Goal: Task Accomplishment & Management: Manage account settings

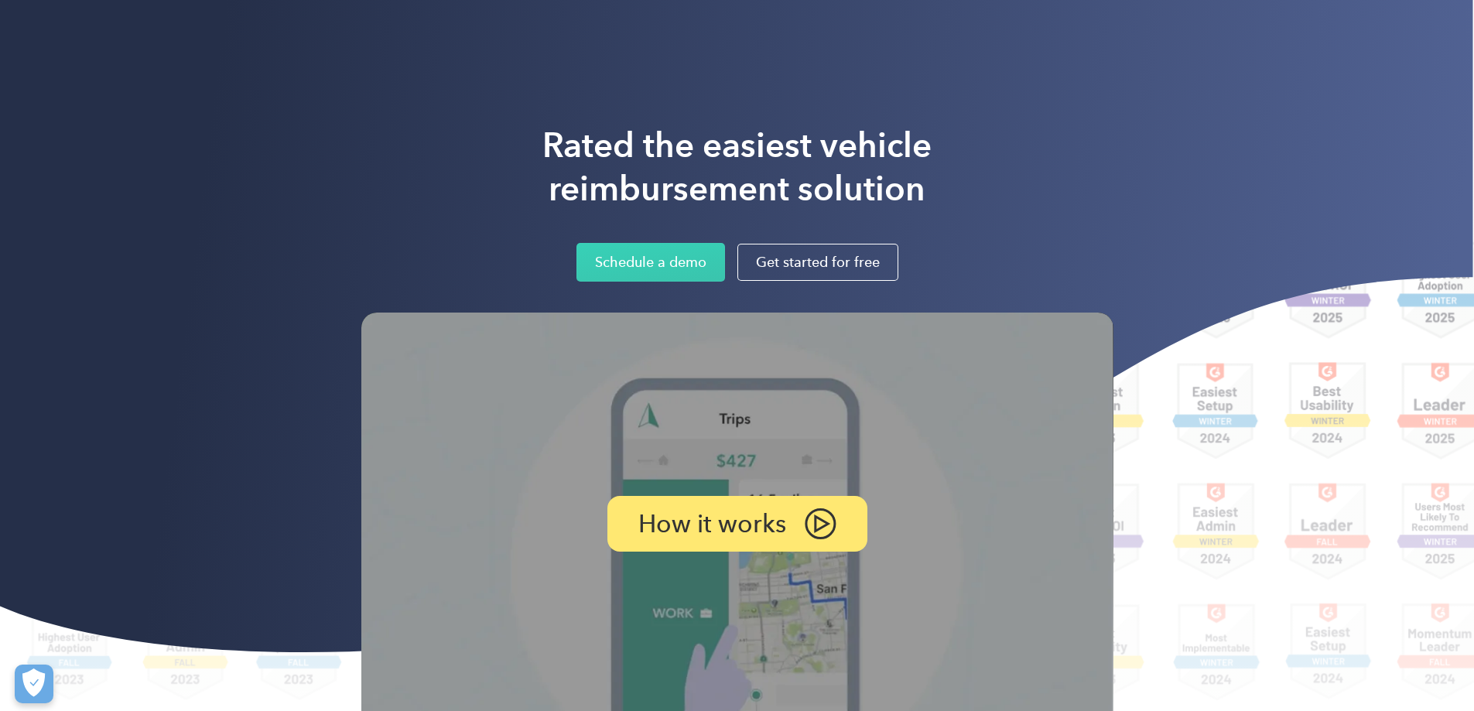
click at [1114, 128] on div "Rated the easiest vehicle reimbursement solution Schedule a demo Get started fo…" at bounding box center [737, 203] width 752 height 158
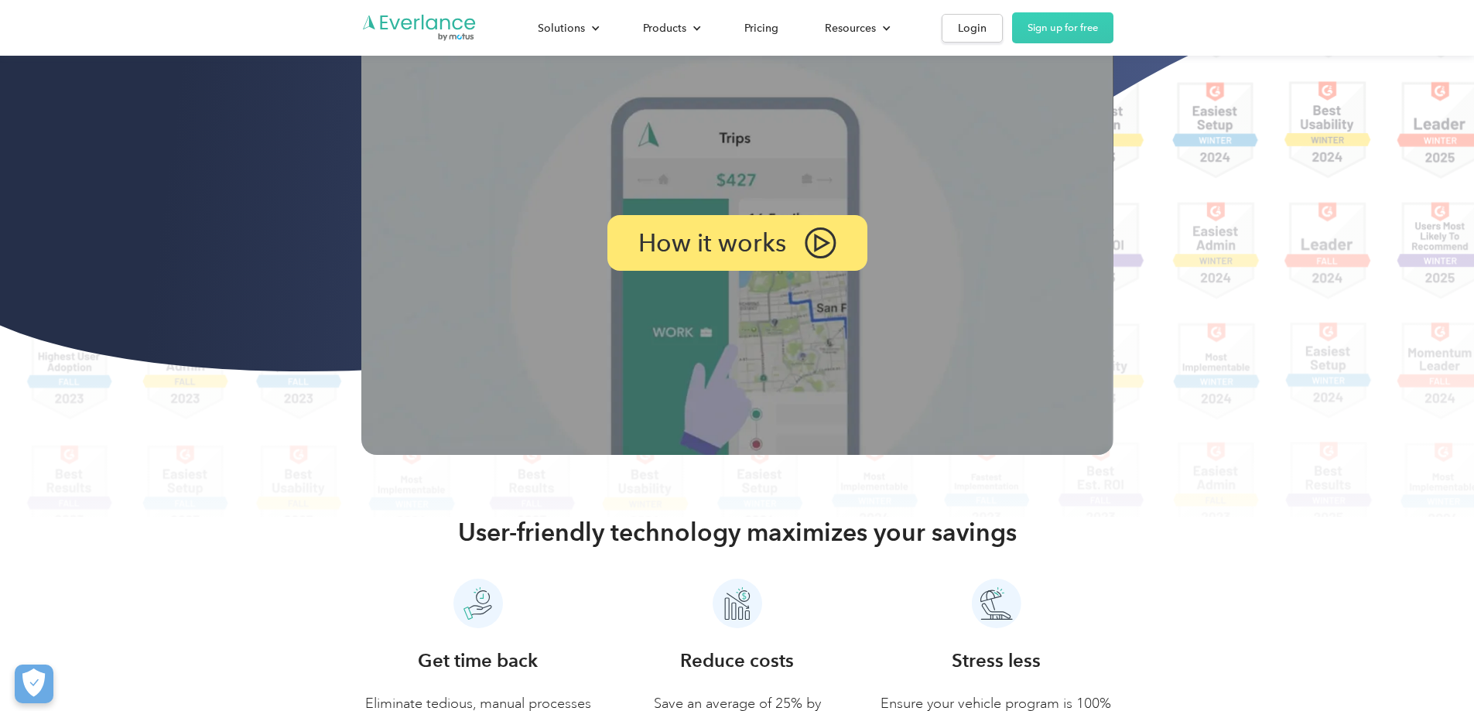
scroll to position [155, 0]
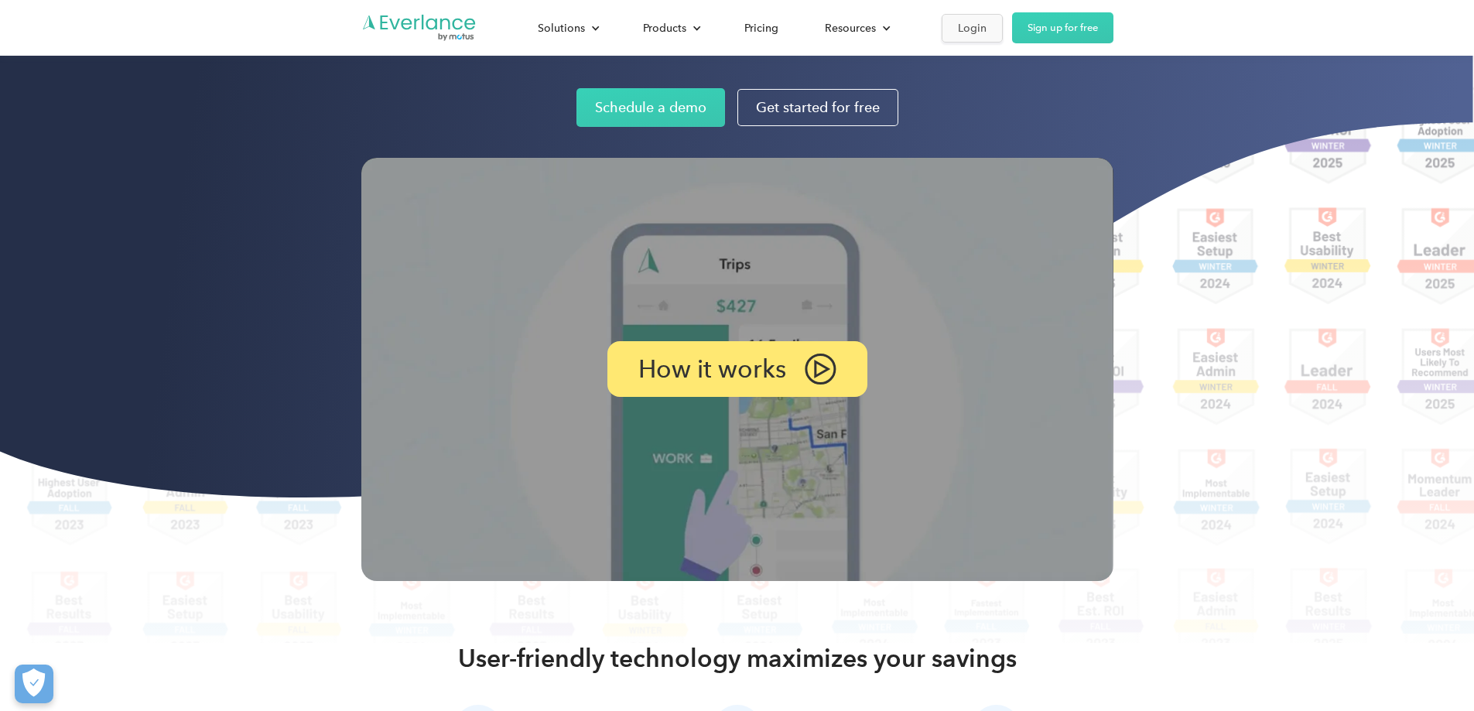
click at [987, 33] on div "Login" at bounding box center [972, 28] width 29 height 19
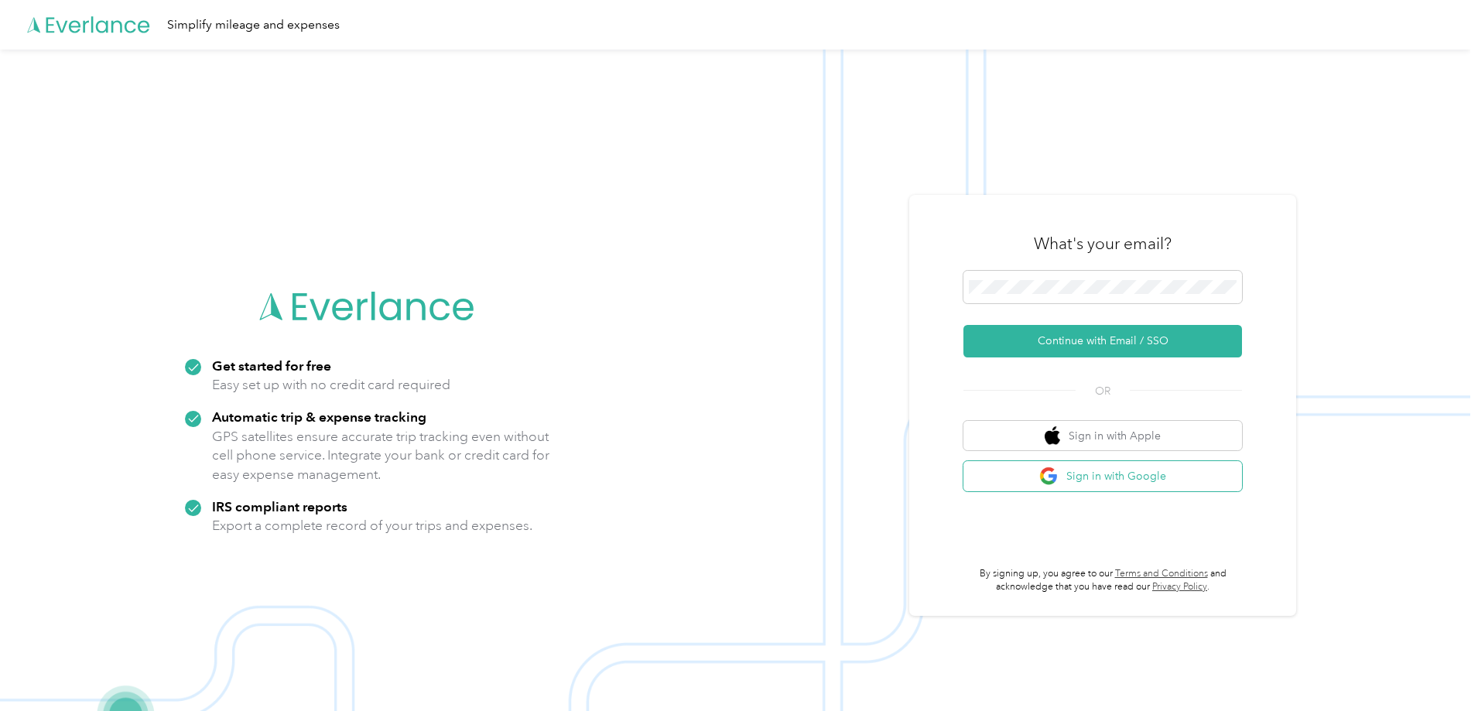
click at [1088, 475] on button "Sign in with Google" at bounding box center [1102, 476] width 279 height 30
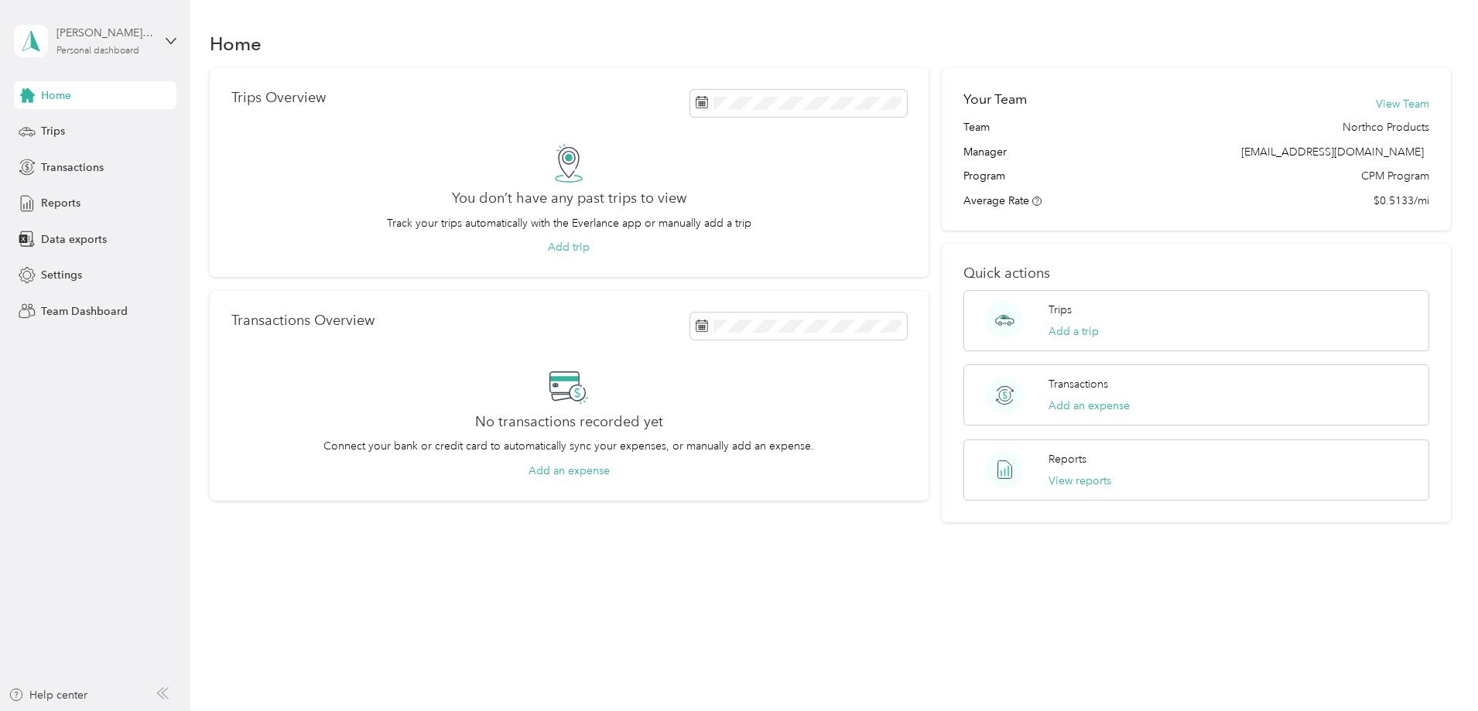
click at [130, 48] on div "Personal dashboard" at bounding box center [97, 50] width 83 height 9
click at [121, 133] on div "Team dashboard" at bounding box center [177, 127] width 304 height 27
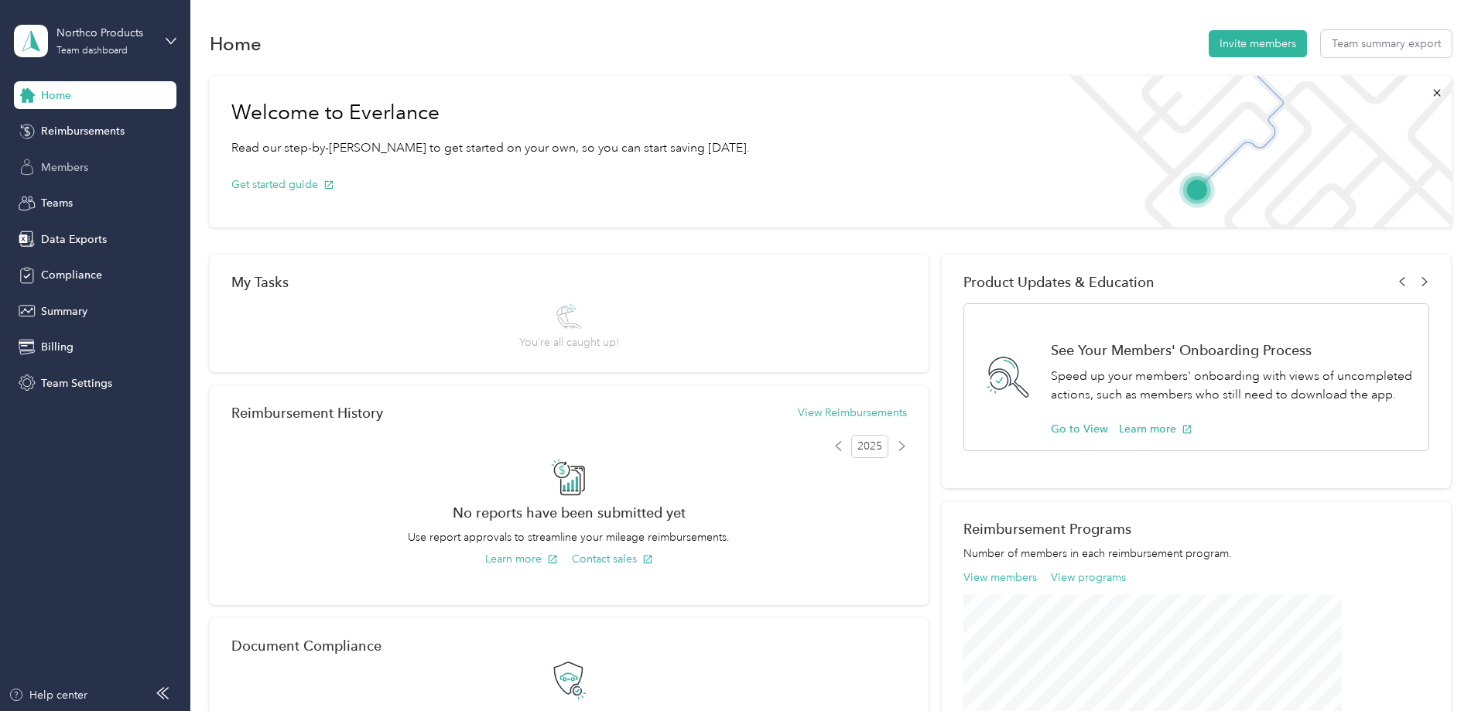
click at [56, 161] on span "Members" at bounding box center [64, 167] width 47 height 16
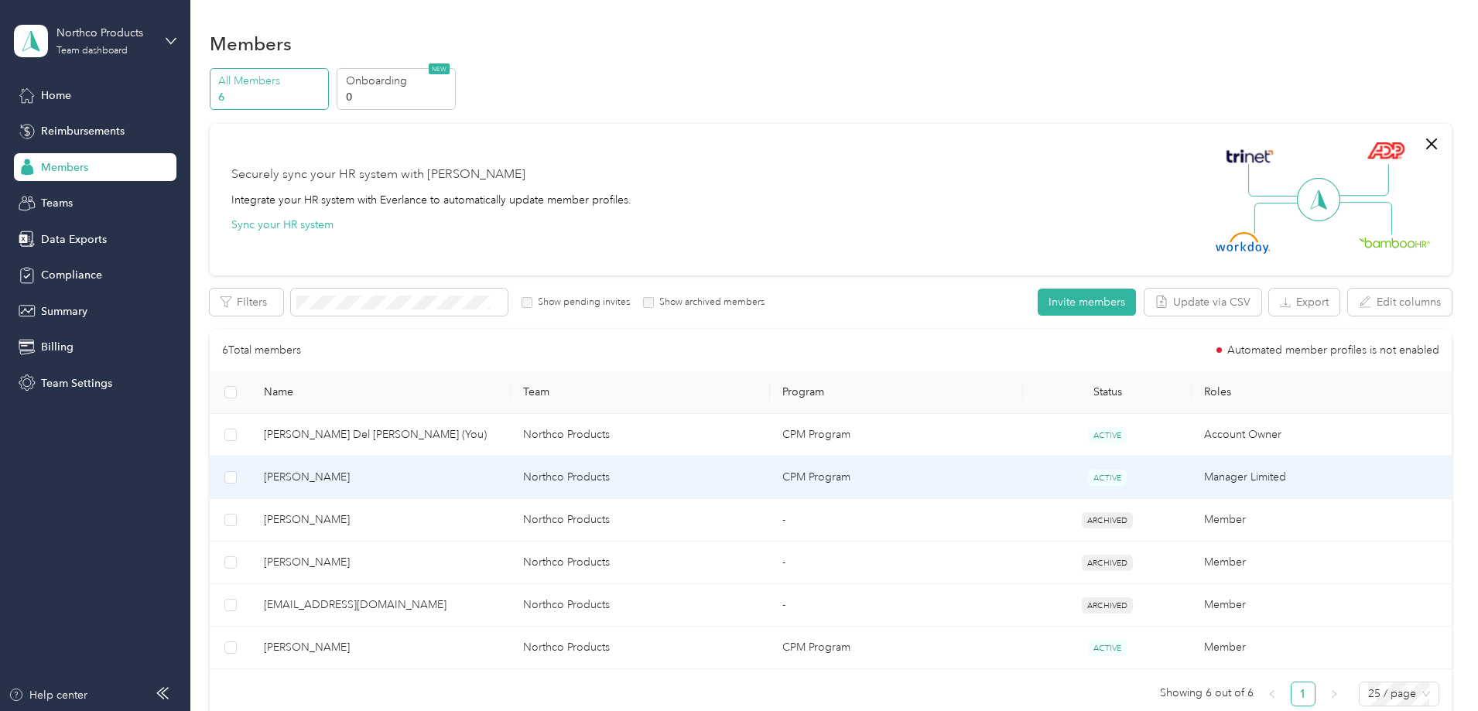
click at [422, 481] on span "[PERSON_NAME]" at bounding box center [381, 477] width 234 height 17
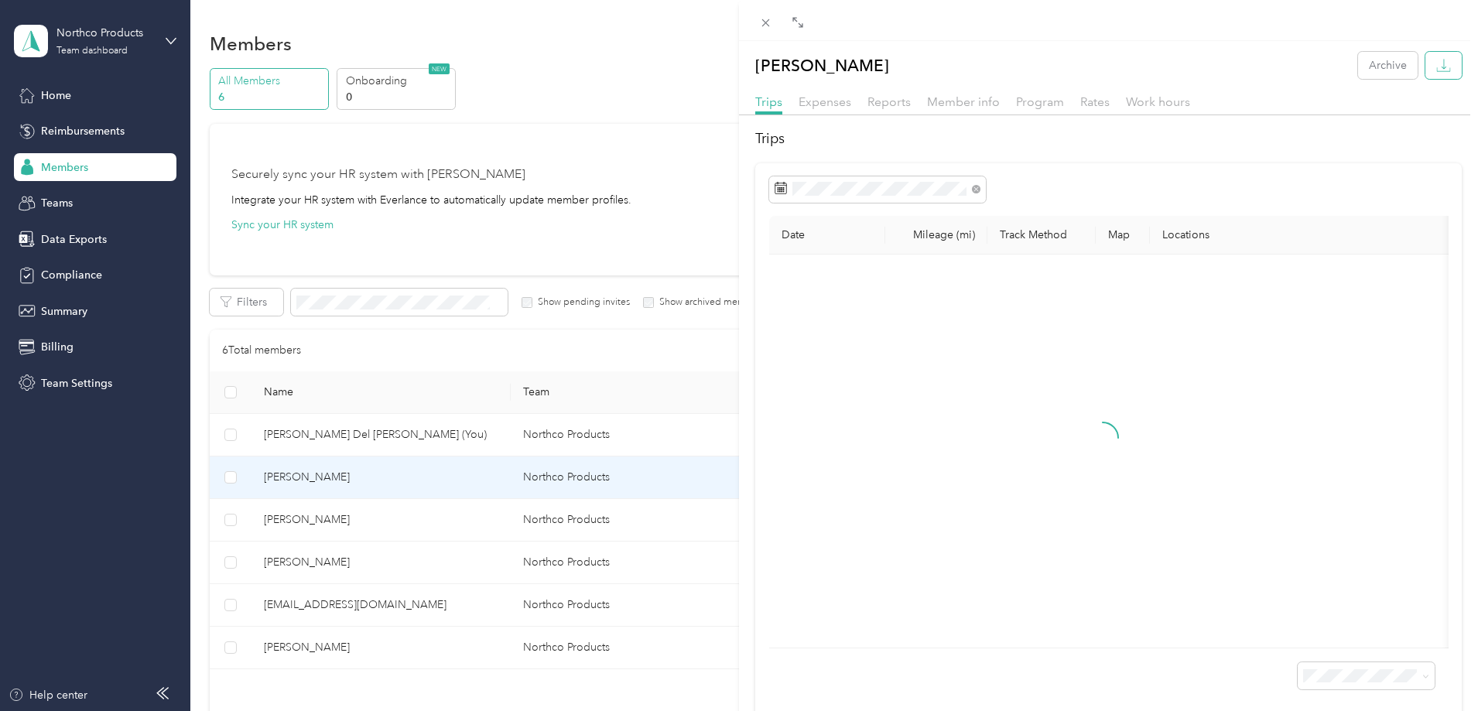
click at [1436, 59] on icon "button" at bounding box center [1443, 65] width 15 height 15
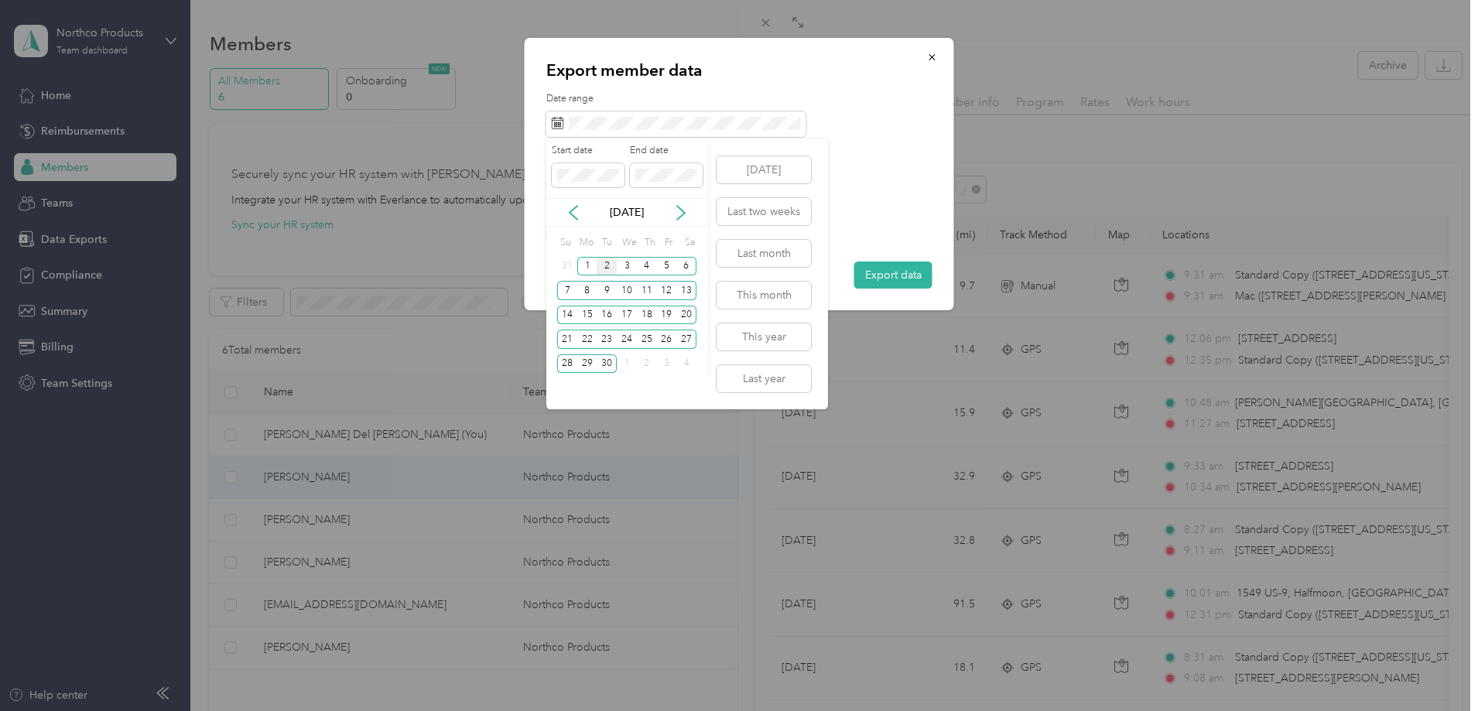
click at [573, 204] on div "[DATE]" at bounding box center [627, 212] width 162 height 29
click at [572, 207] on icon at bounding box center [573, 212] width 15 height 15
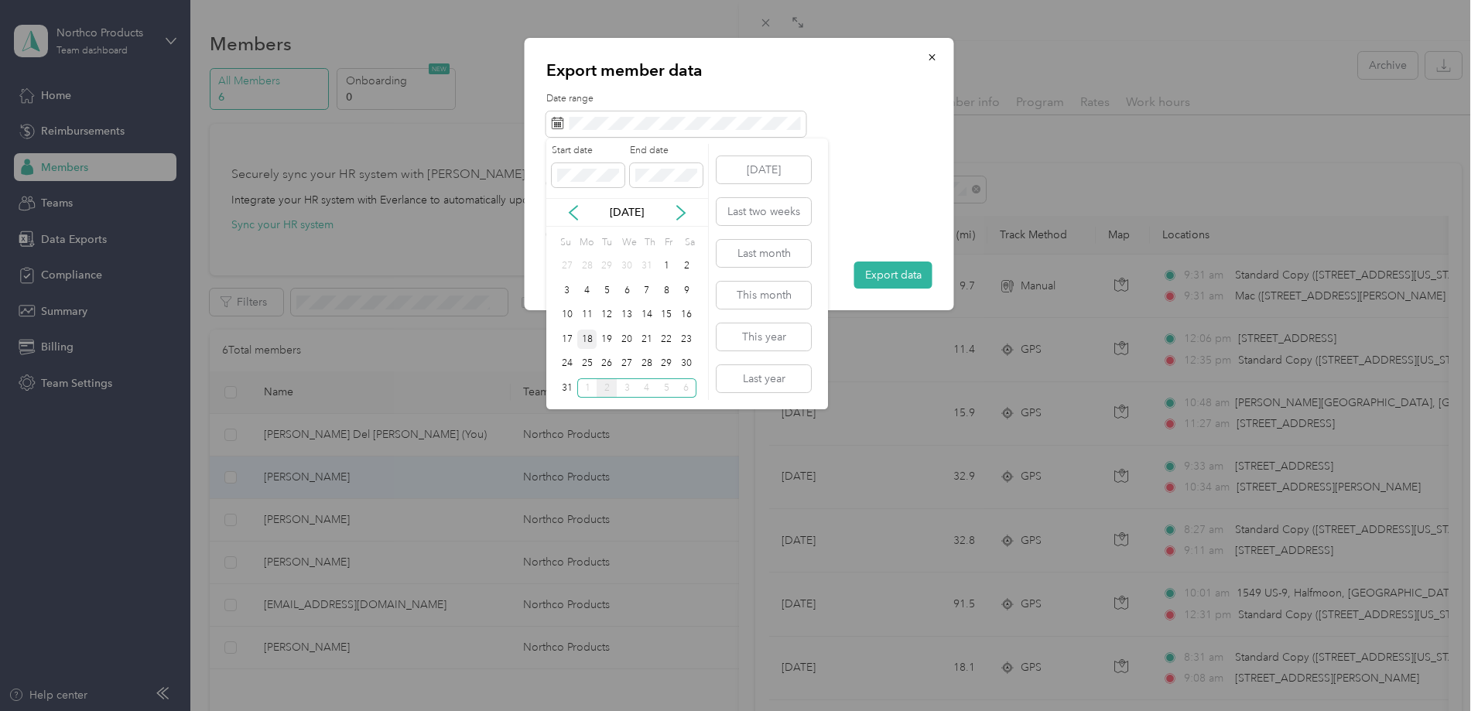
click at [593, 339] on div "18" at bounding box center [587, 339] width 20 height 19
click at [566, 377] on div "31" at bounding box center [567, 388] width 20 height 25
click at [563, 393] on div "31" at bounding box center [567, 387] width 20 height 19
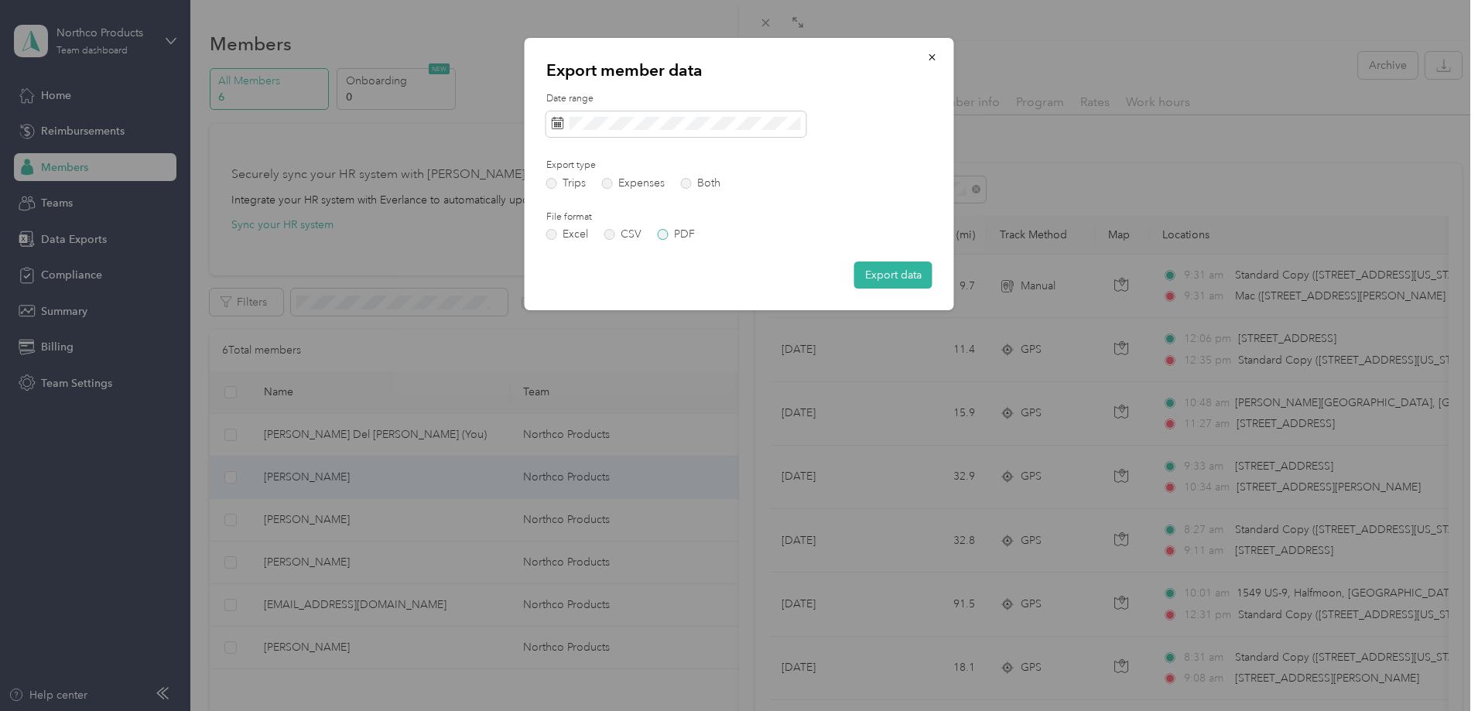
click at [667, 231] on label "PDF" at bounding box center [676, 234] width 37 height 11
click at [866, 271] on button "Export data" at bounding box center [893, 275] width 78 height 27
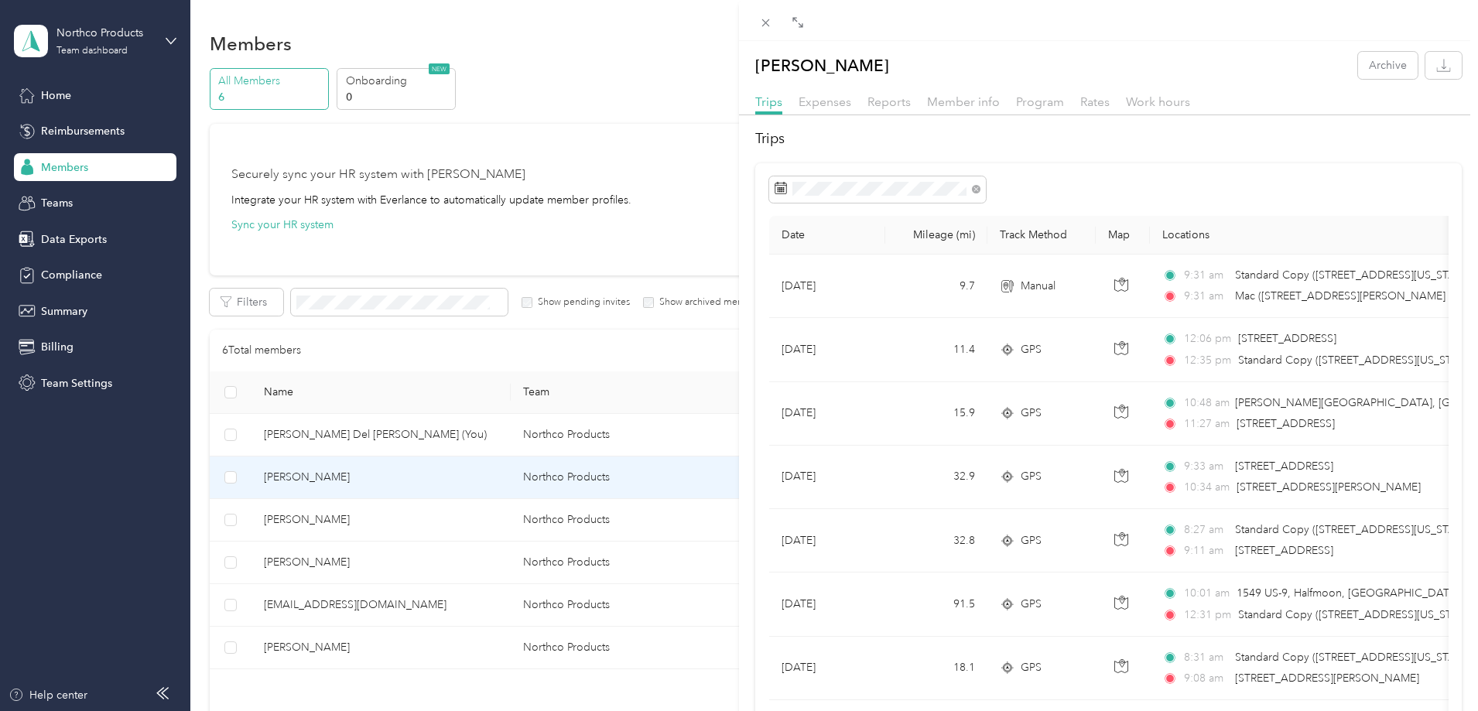
click at [72, 171] on div "[PERSON_NAME] Archive Trips Expenses Reports Member info Program Rates Work hou…" at bounding box center [739, 355] width 1478 height 711
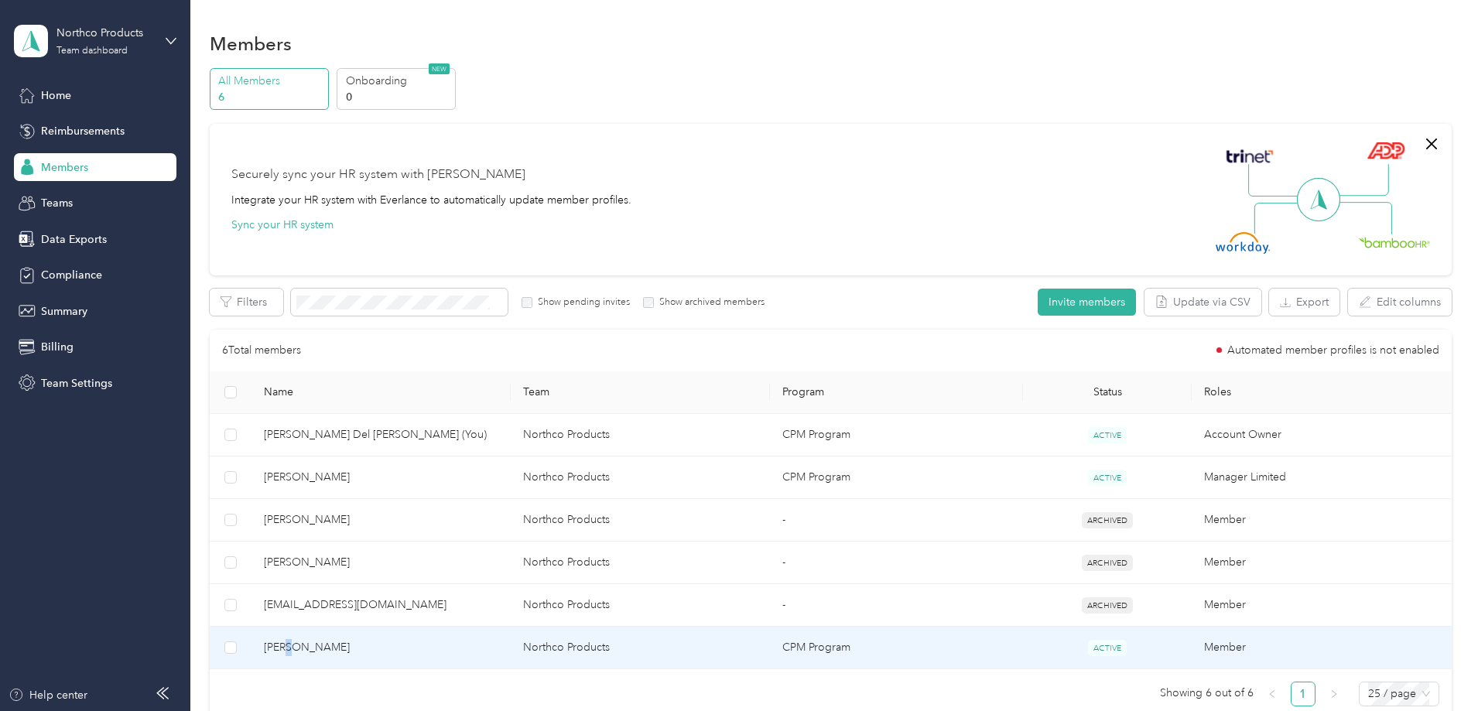
click at [385, 652] on span "[PERSON_NAME]" at bounding box center [381, 647] width 234 height 17
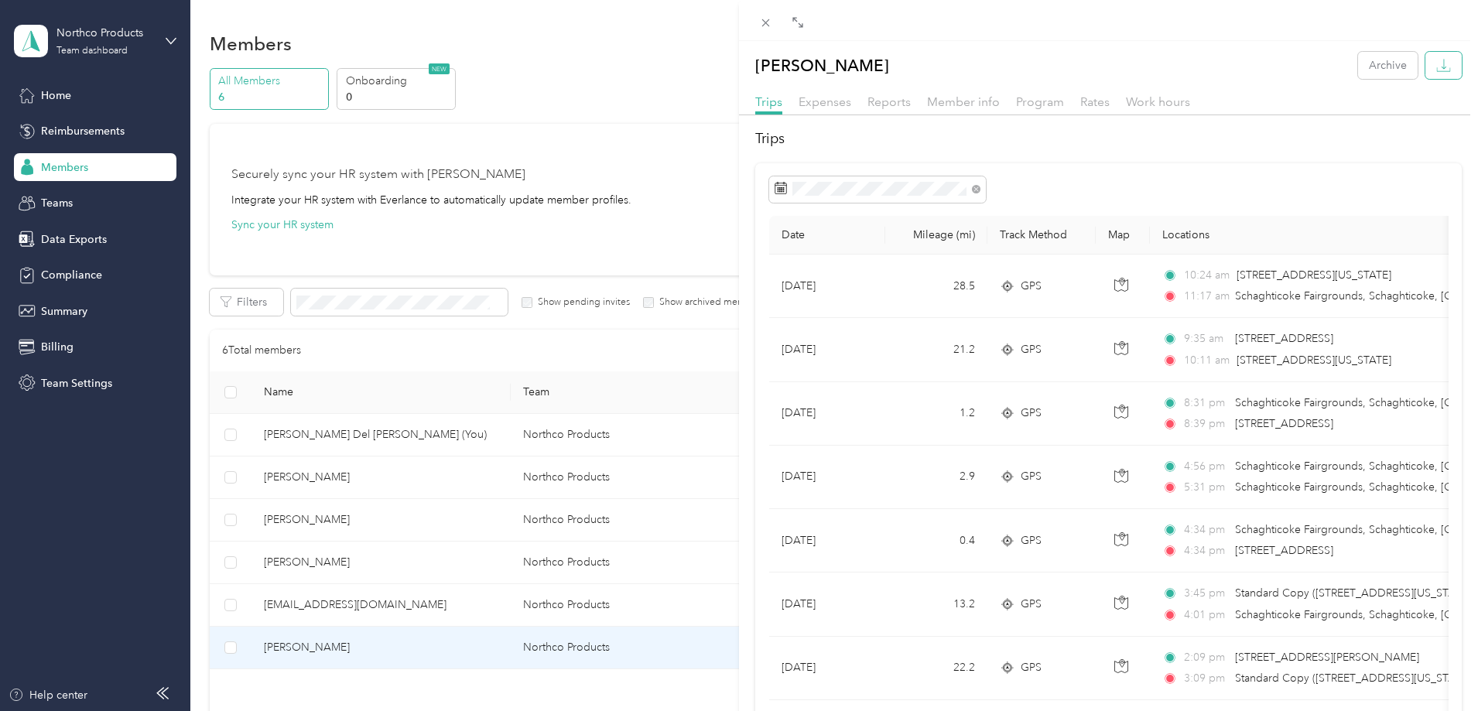
click at [1439, 69] on button "button" at bounding box center [1443, 65] width 36 height 27
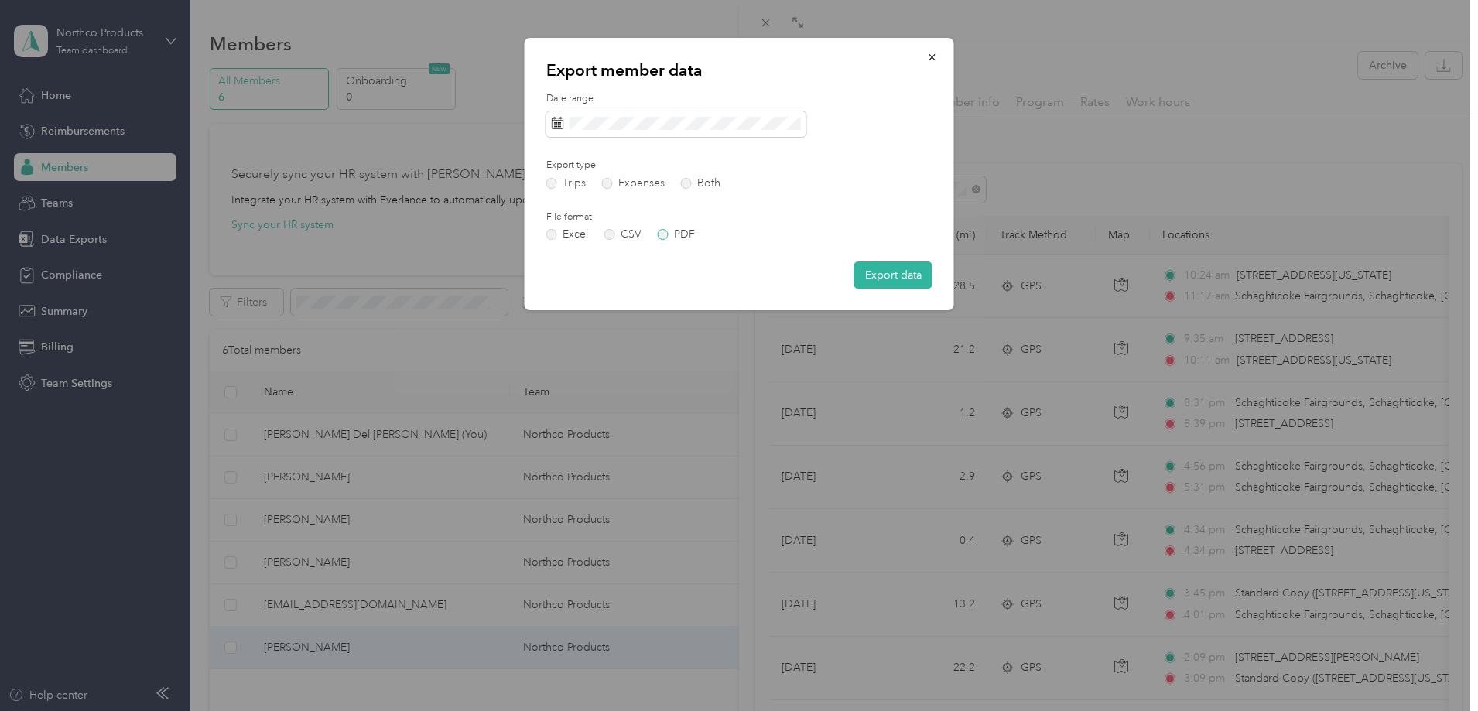
click at [684, 238] on label "PDF" at bounding box center [676, 234] width 37 height 11
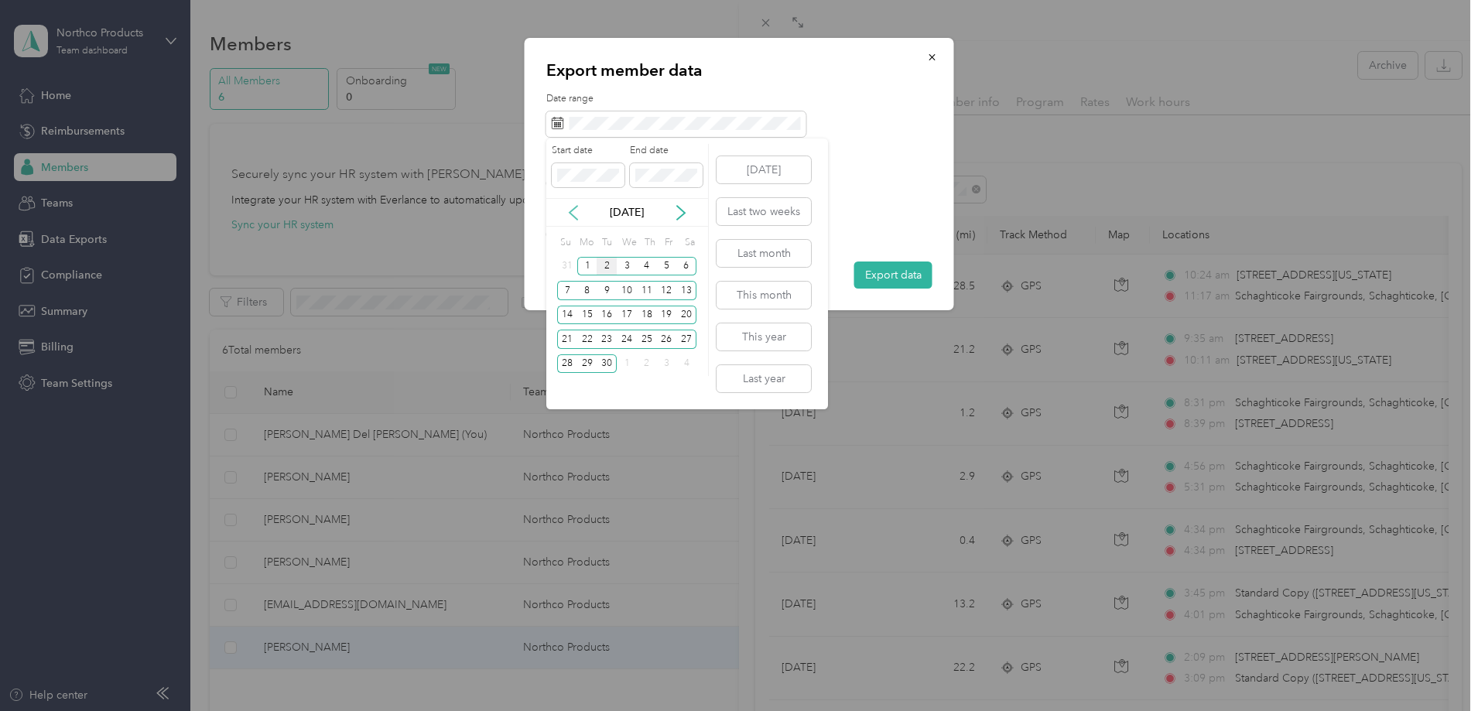
click at [580, 218] on icon at bounding box center [573, 212] width 15 height 15
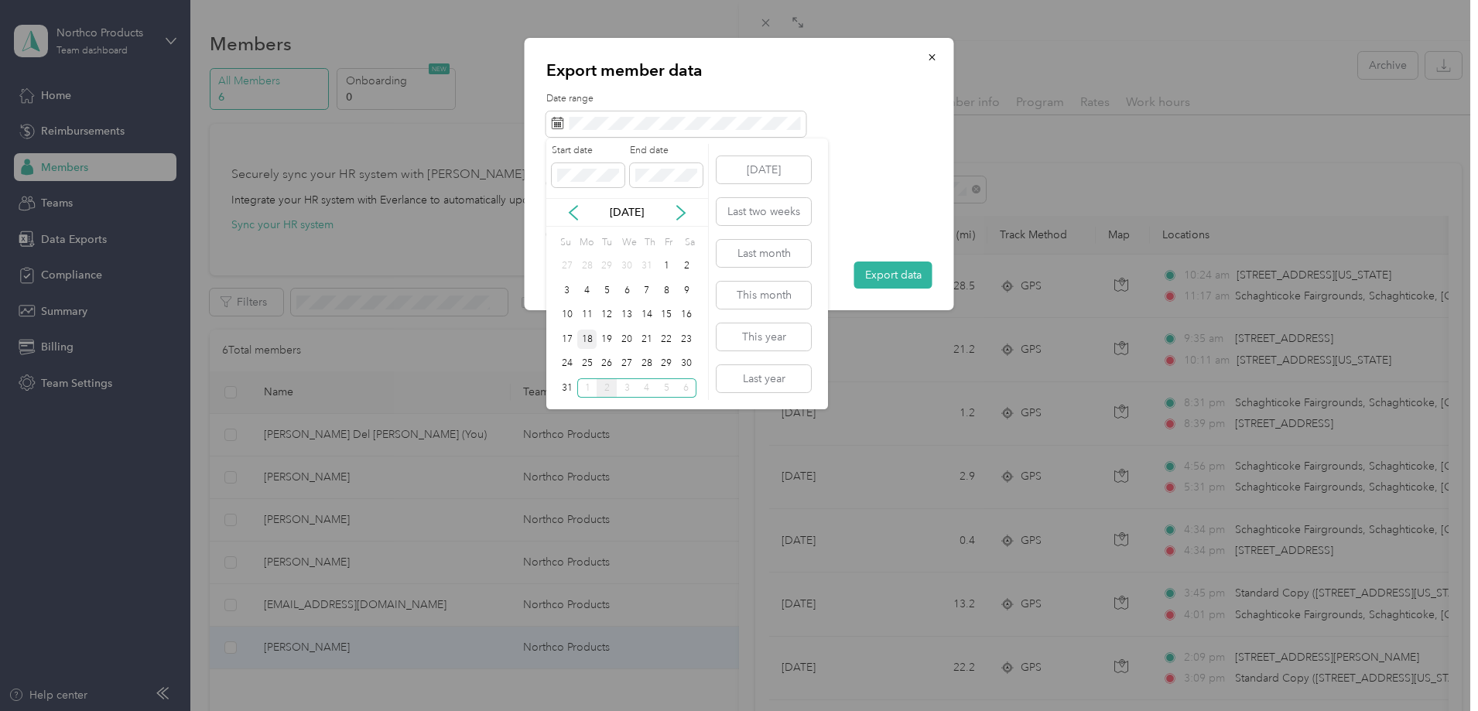
click at [583, 343] on div "18" at bounding box center [587, 339] width 20 height 19
click at [554, 400] on div "Start date End date [DATE] Su Mo Tu We Th Fr Sa 27 28 29 30 31 1 2 3 4 5 6 7 8 …" at bounding box center [627, 274] width 163 height 271
drag, startPoint x: 559, startPoint y: 395, endPoint x: 573, endPoint y: 392, distance: 13.7
click at [560, 395] on div "31" at bounding box center [567, 387] width 20 height 19
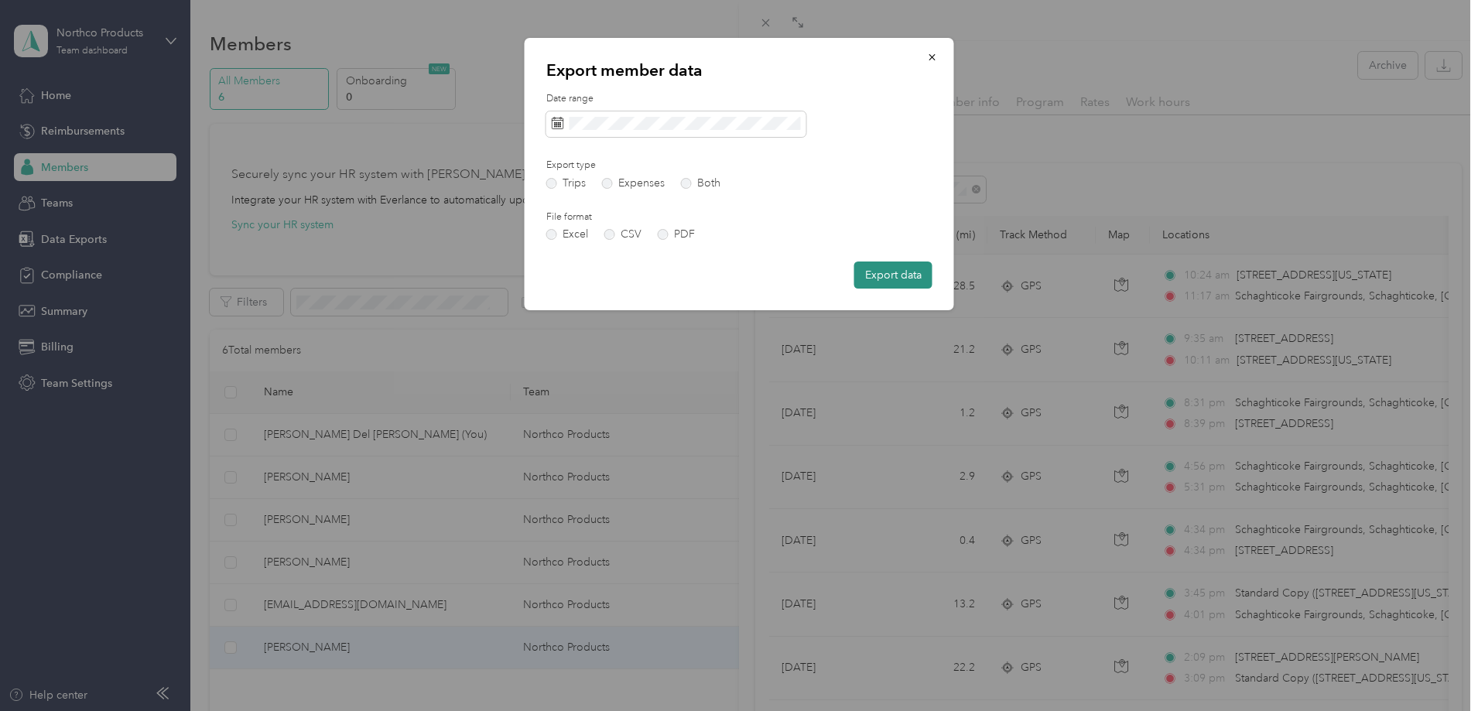
click at [881, 275] on button "Export data" at bounding box center [893, 275] width 78 height 27
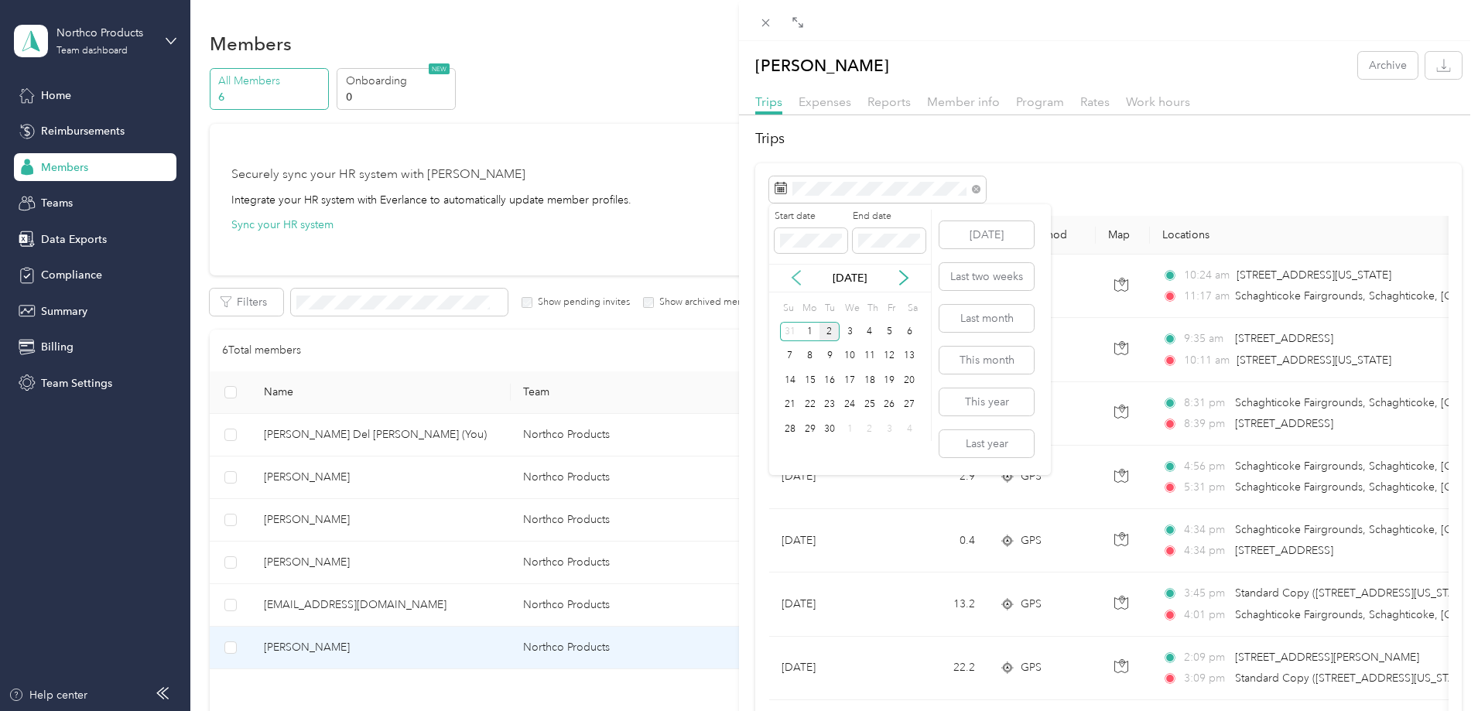
click at [801, 283] on icon at bounding box center [796, 277] width 15 height 15
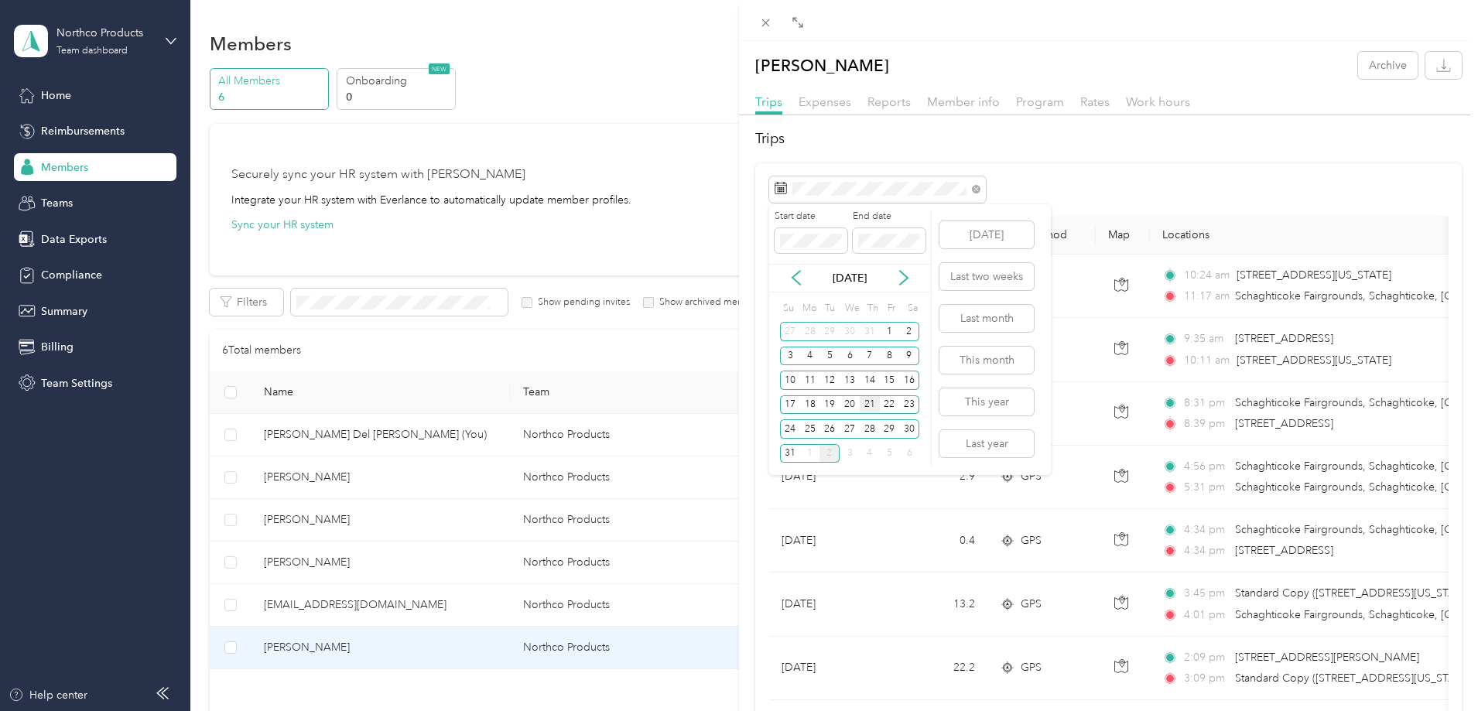
click at [874, 408] on div "21" at bounding box center [870, 404] width 20 height 19
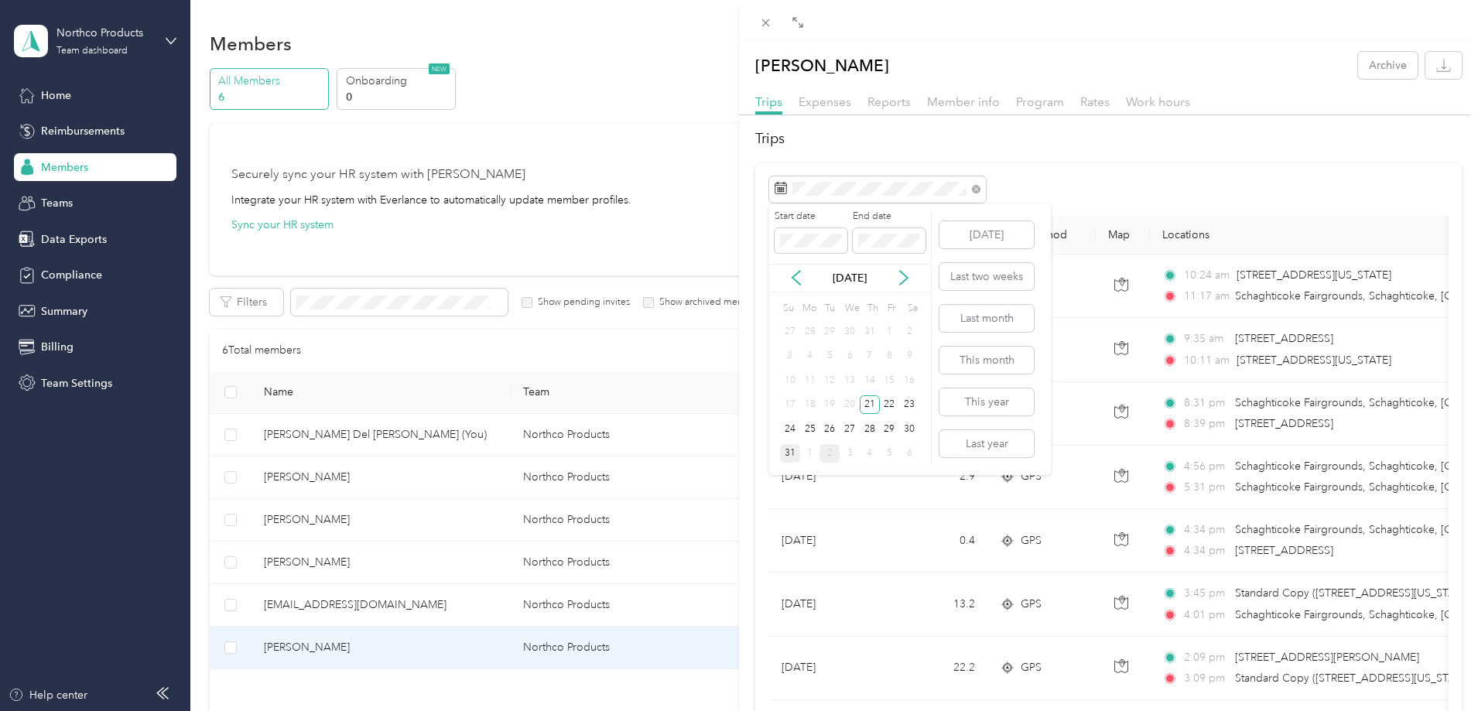
click at [783, 454] on div "31" at bounding box center [790, 453] width 20 height 19
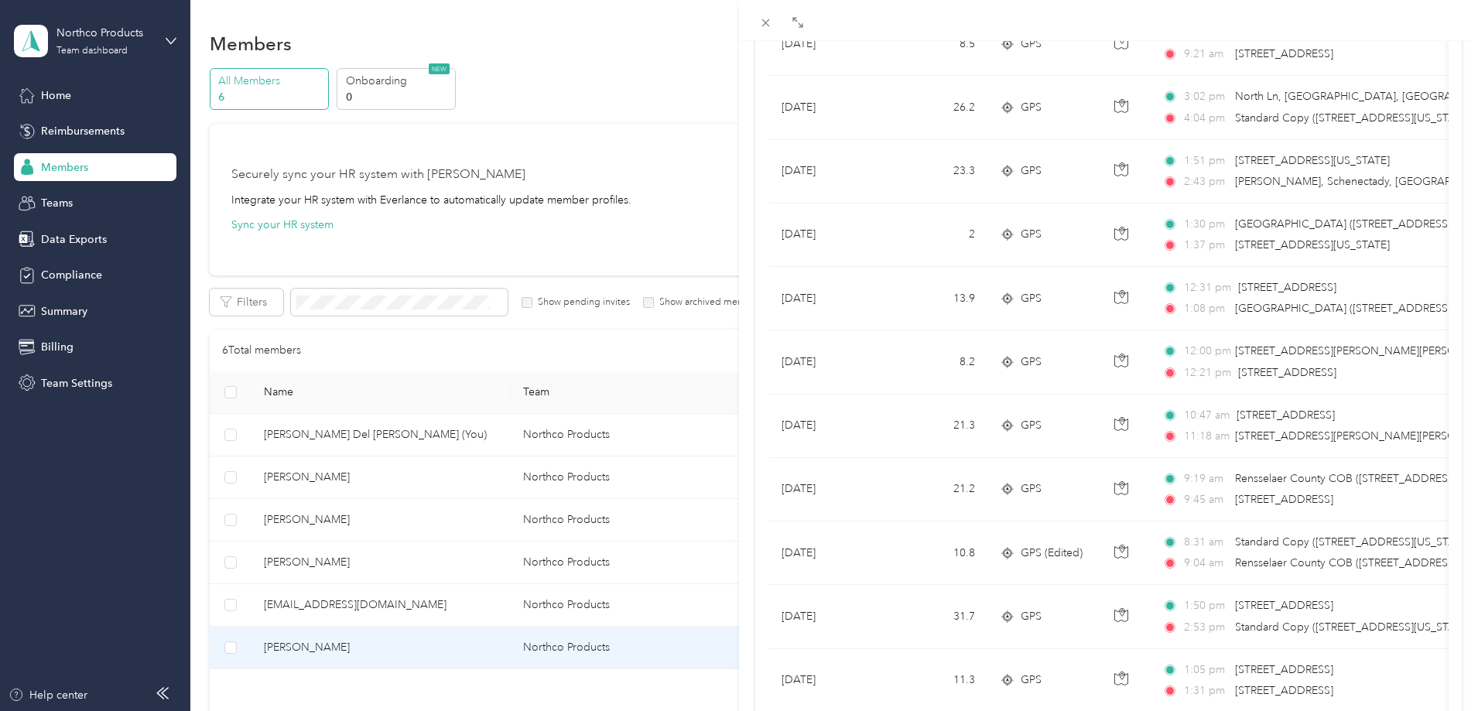
scroll to position [1266, 0]
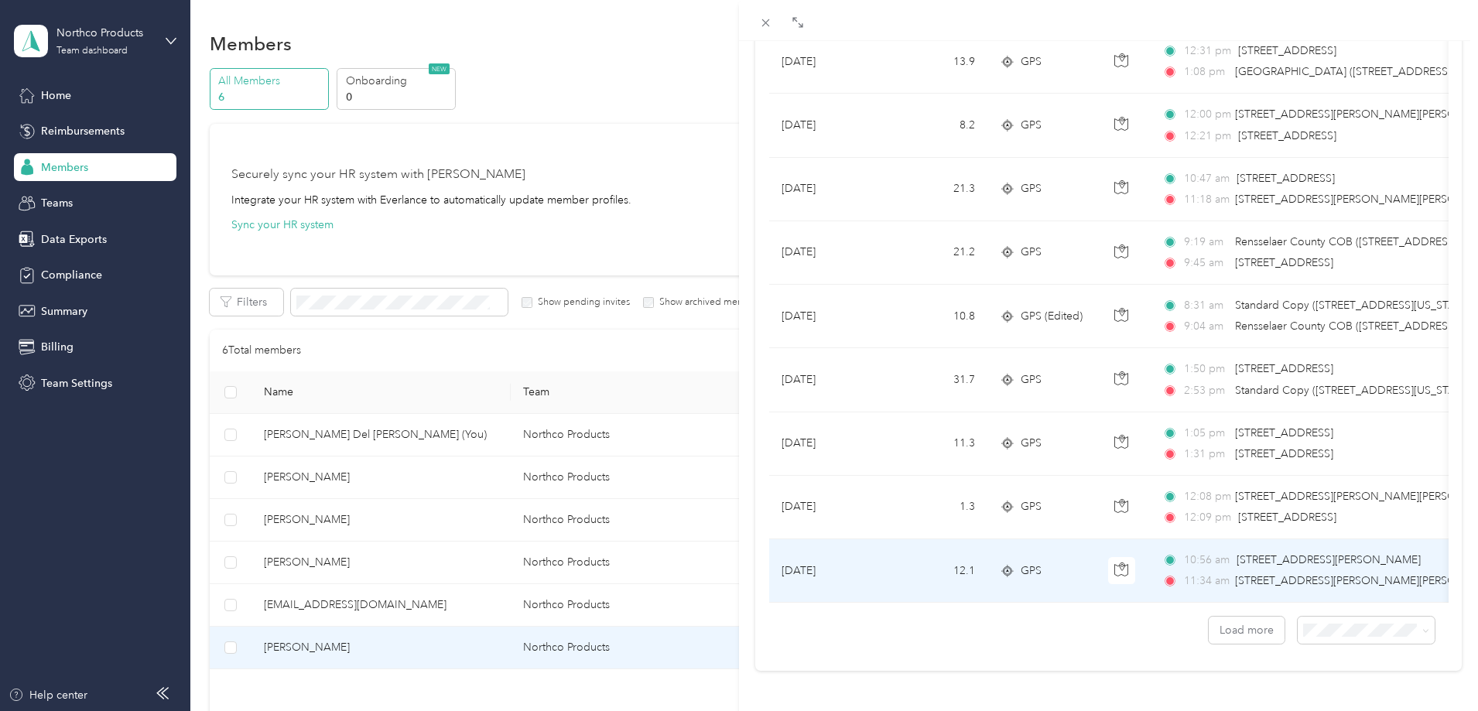
click at [1338, 573] on span "[STREET_ADDRESS][PERSON_NAME][PERSON_NAME]" at bounding box center [1361, 581] width 252 height 17
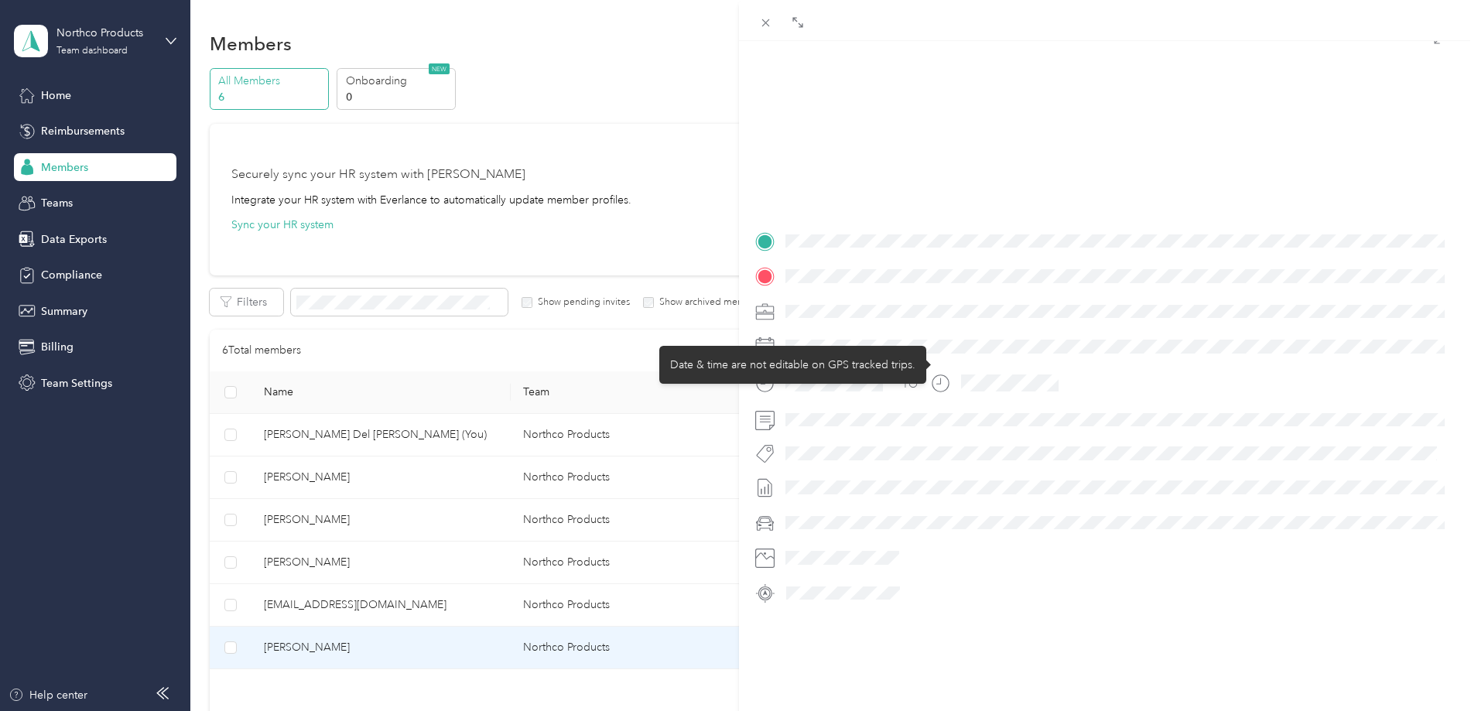
scroll to position [182, 0]
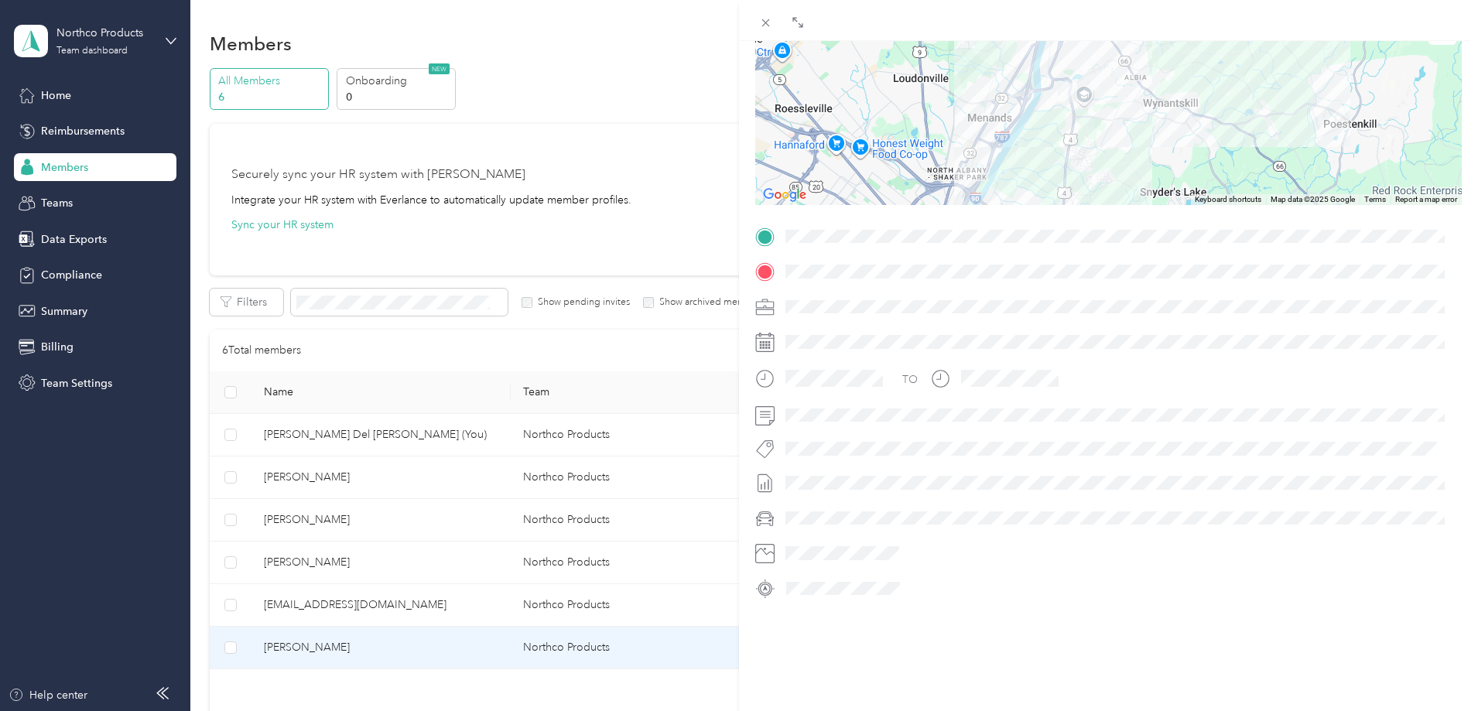
drag, startPoint x: 1108, startPoint y: 71, endPoint x: 1103, endPoint y: 183, distance: 111.6
click at [1099, 215] on div "Trip details This trip cannot be edited because it is either under review, appr…" at bounding box center [1108, 257] width 707 height 690
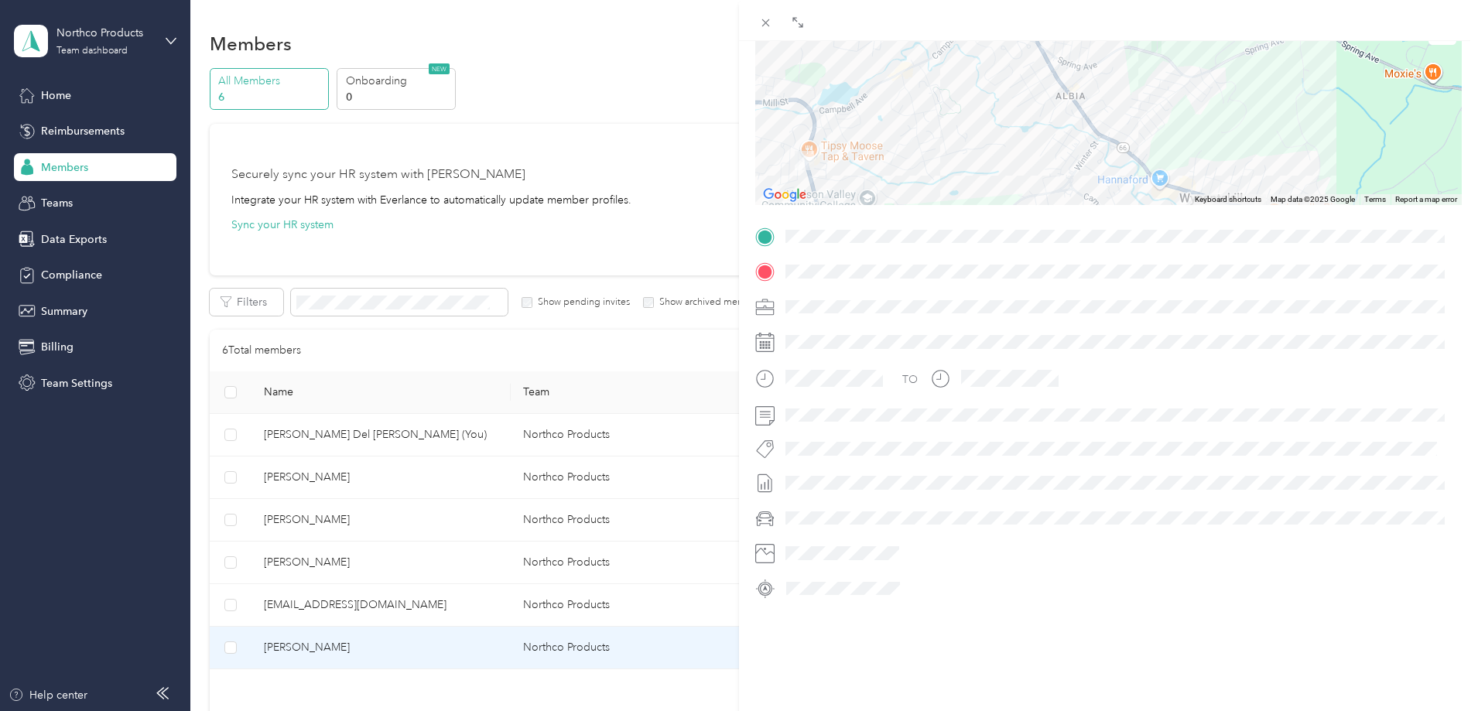
drag, startPoint x: 1186, startPoint y: 152, endPoint x: 1196, endPoint y: 104, distance: 48.1
click at [1196, 104] on div at bounding box center [1108, 108] width 707 height 193
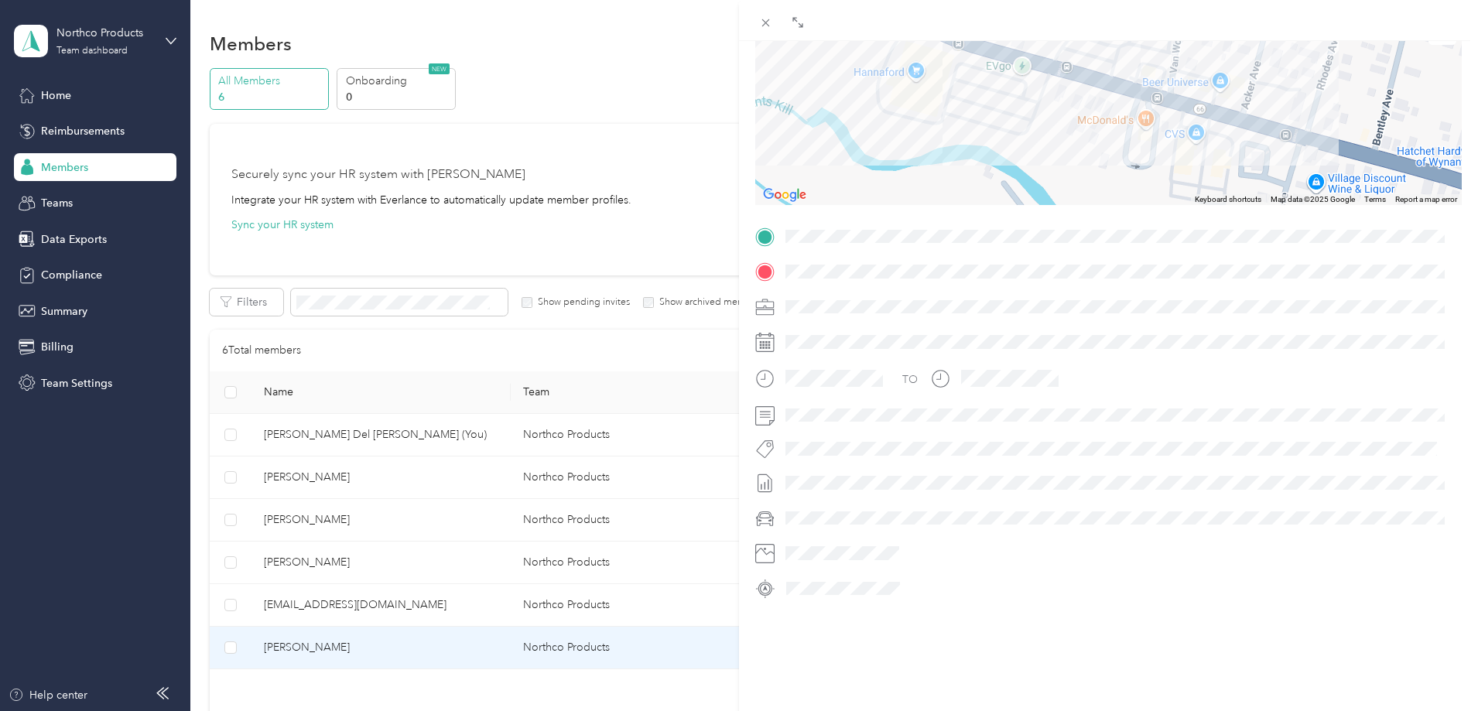
drag, startPoint x: 1189, startPoint y: 95, endPoint x: 1181, endPoint y: 167, distance: 72.4
click at [1181, 167] on div at bounding box center [1108, 108] width 707 height 193
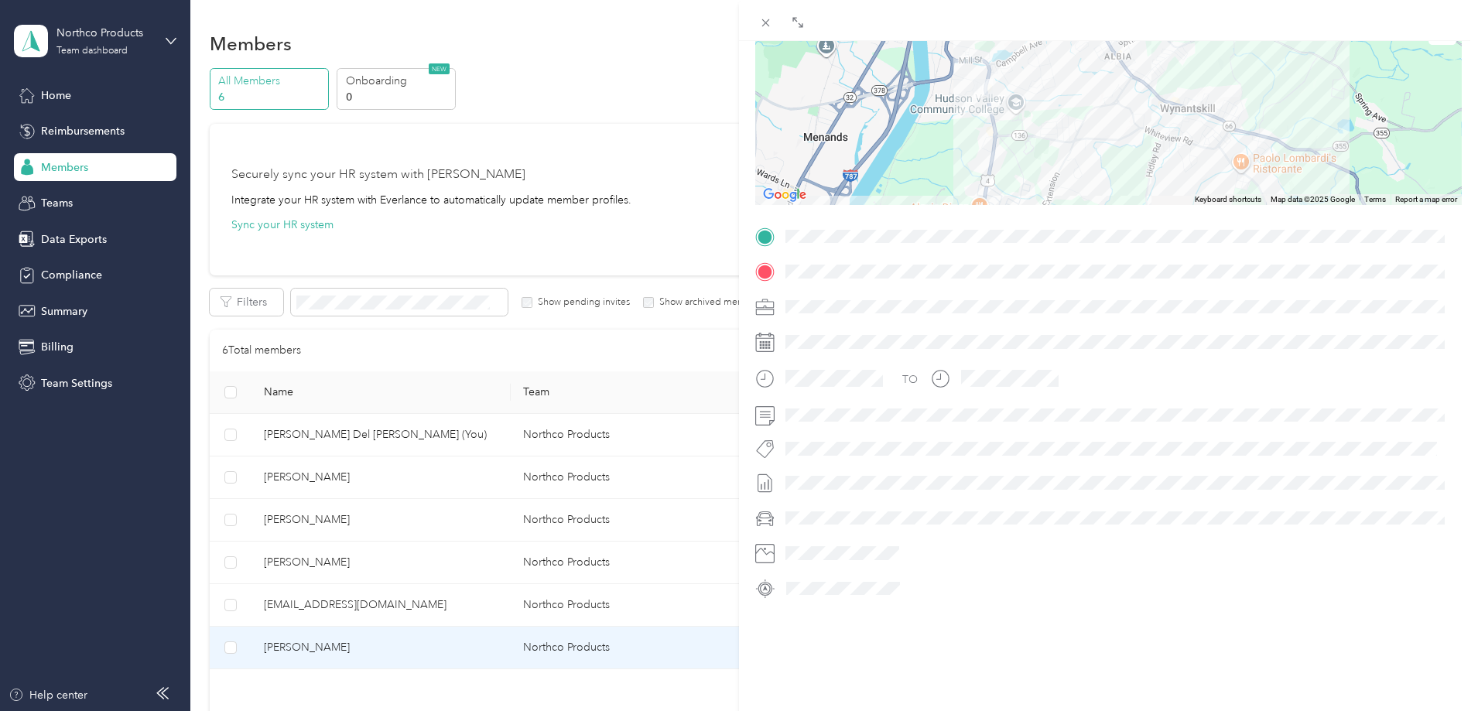
drag, startPoint x: 1071, startPoint y: 152, endPoint x: 1083, endPoint y: 136, distance: 19.3
click at [1105, 136] on div at bounding box center [1108, 108] width 707 height 193
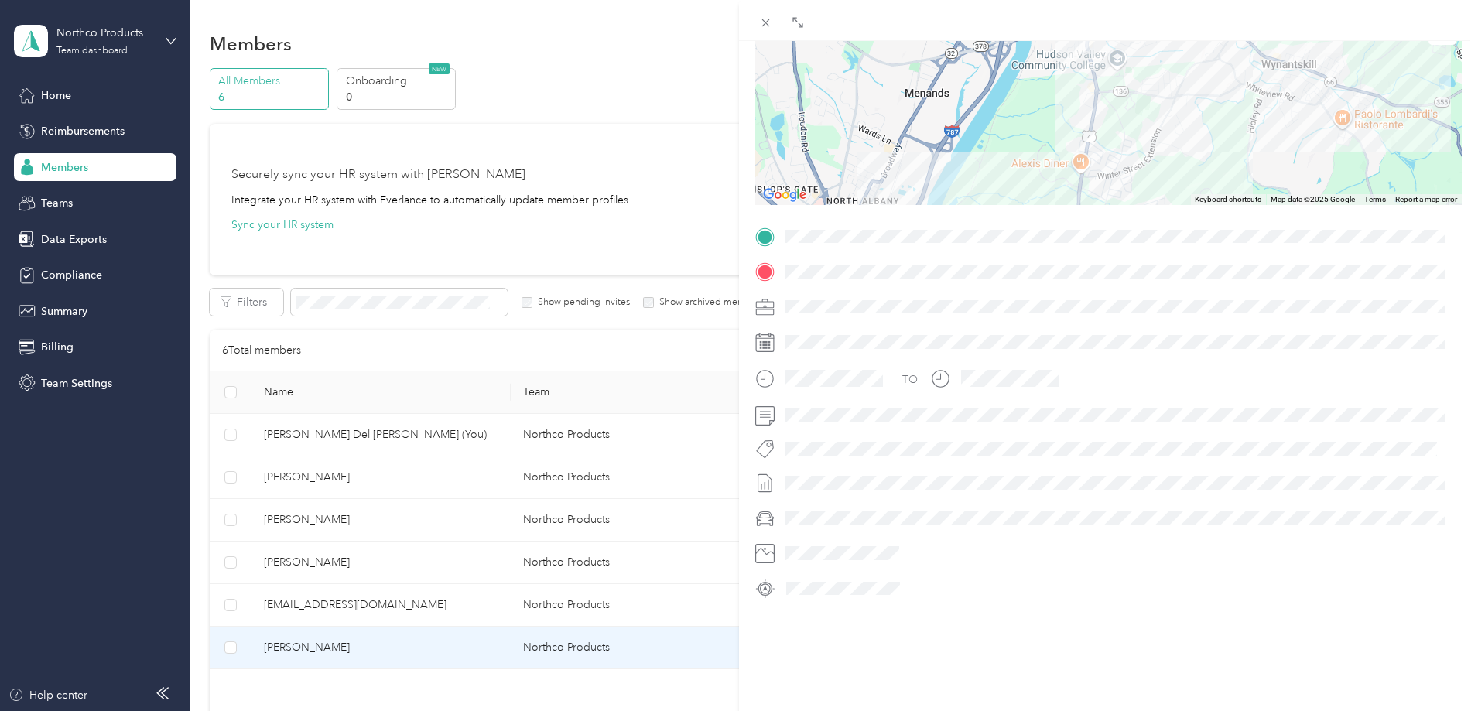
drag, startPoint x: 1128, startPoint y: 87, endPoint x: 1139, endPoint y: 161, distance: 74.3
click at [1140, 162] on div at bounding box center [1108, 108] width 707 height 193
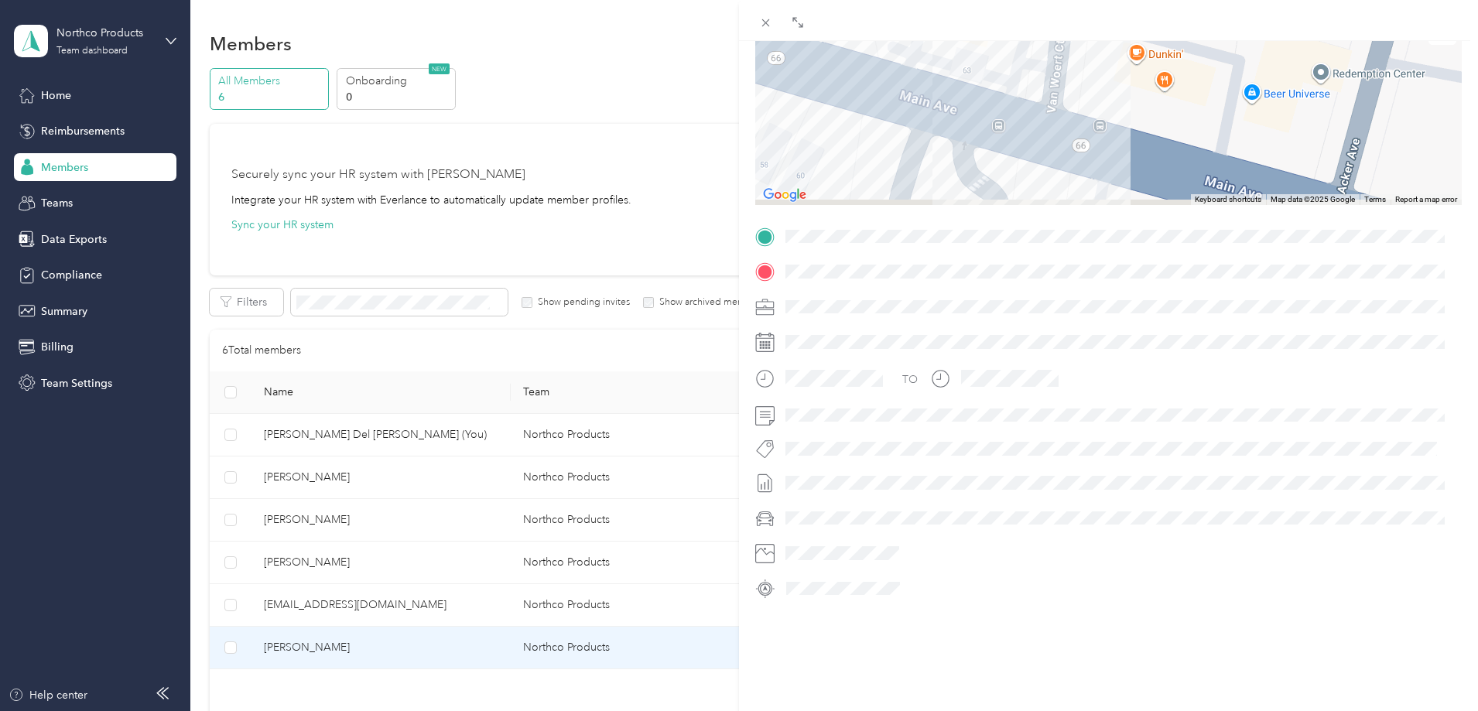
drag, startPoint x: 1078, startPoint y: 110, endPoint x: 1170, endPoint y: 19, distance: 129.1
click at [1170, 19] on div "BACK [PERSON_NAME] Trips Trip details Trip details This trip cannot be edited b…" at bounding box center [1108, 376] width 739 height 752
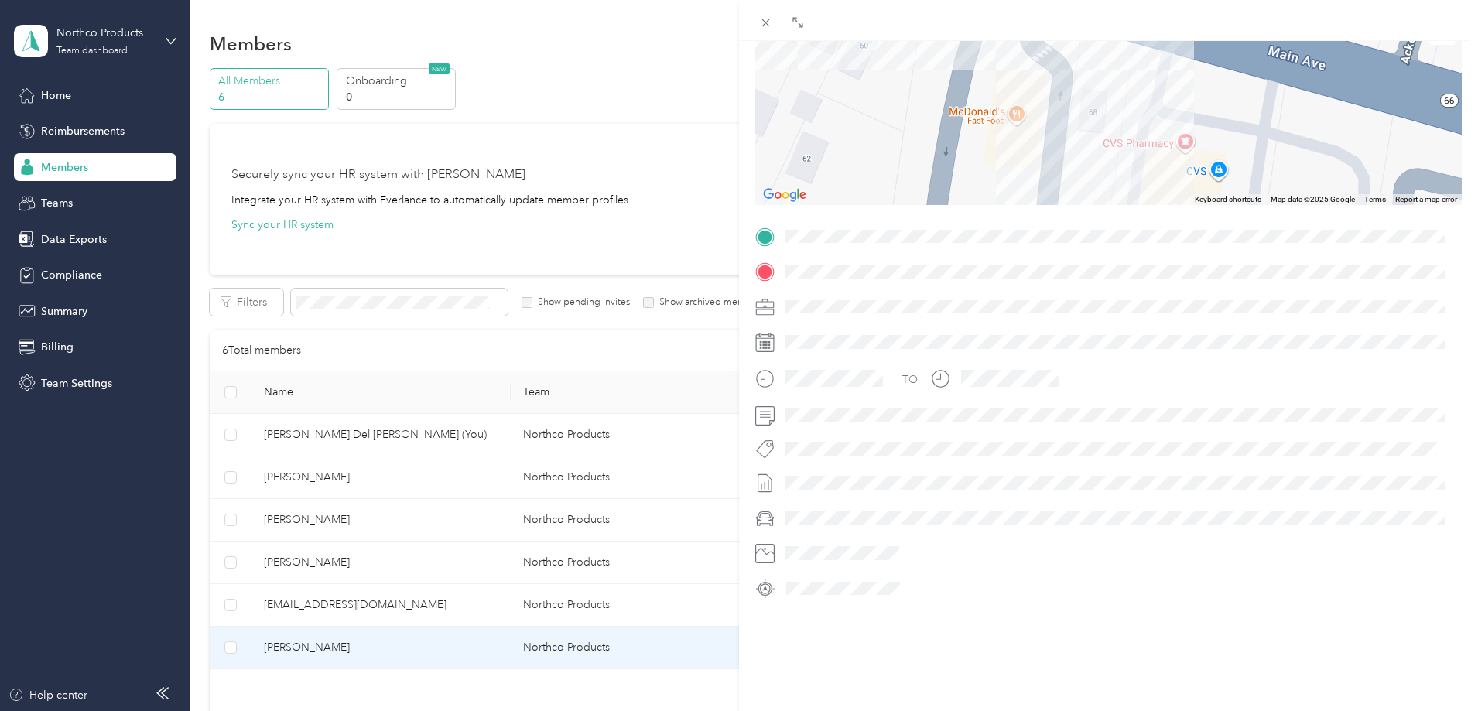
drag, startPoint x: 1074, startPoint y: 147, endPoint x: 1130, endPoint y: 19, distance: 140.0
click at [1130, 19] on div "BACK [PERSON_NAME] Trips Trip details Trip details This trip cannot be edited b…" at bounding box center [1108, 376] width 739 height 752
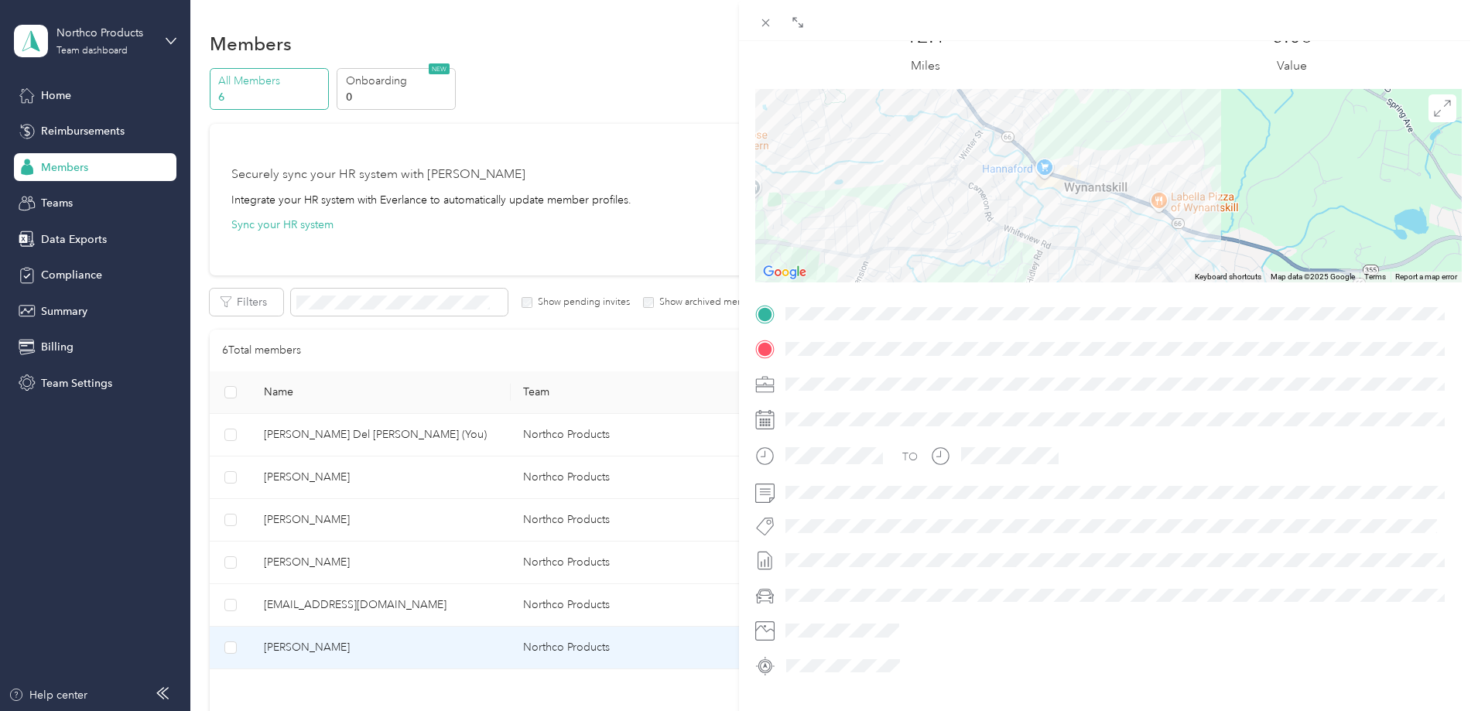
scroll to position [0, 0]
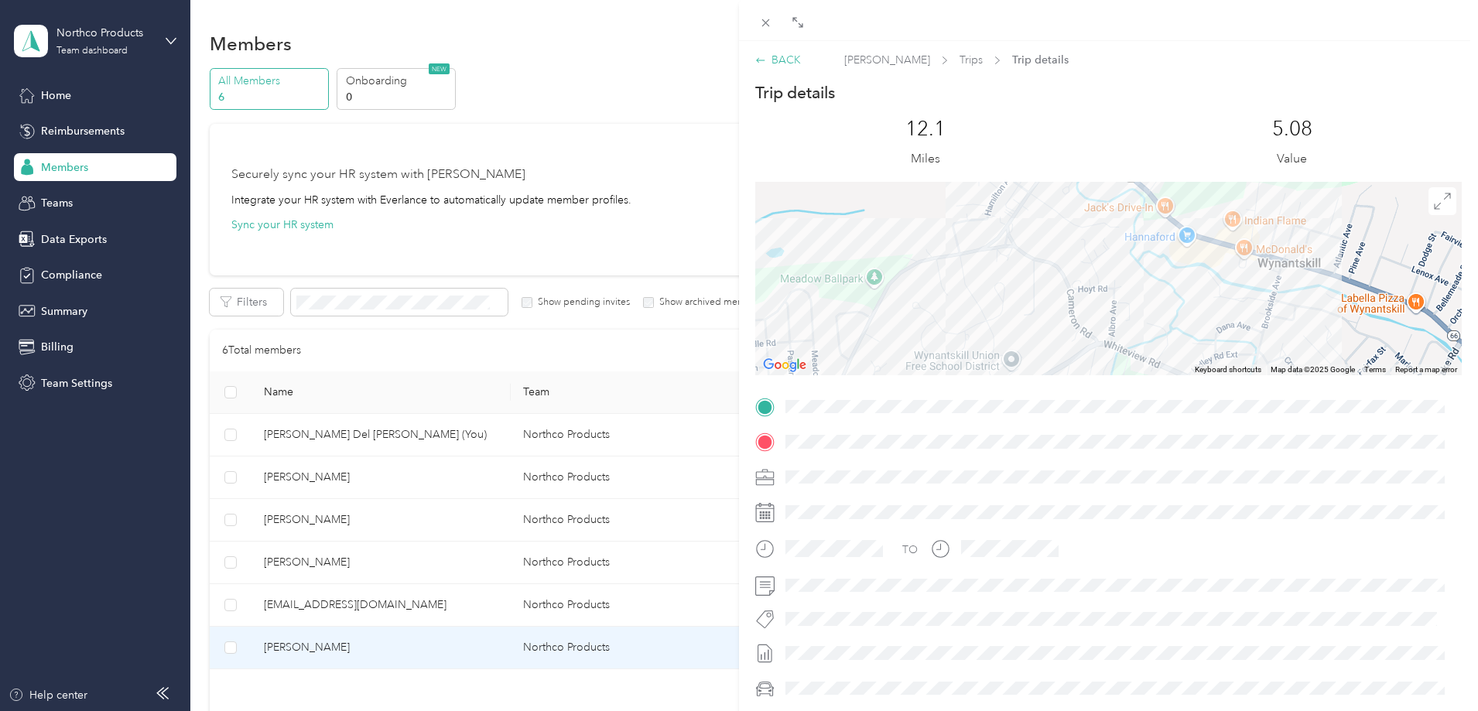
click at [781, 61] on div "BACK" at bounding box center [778, 60] width 46 height 16
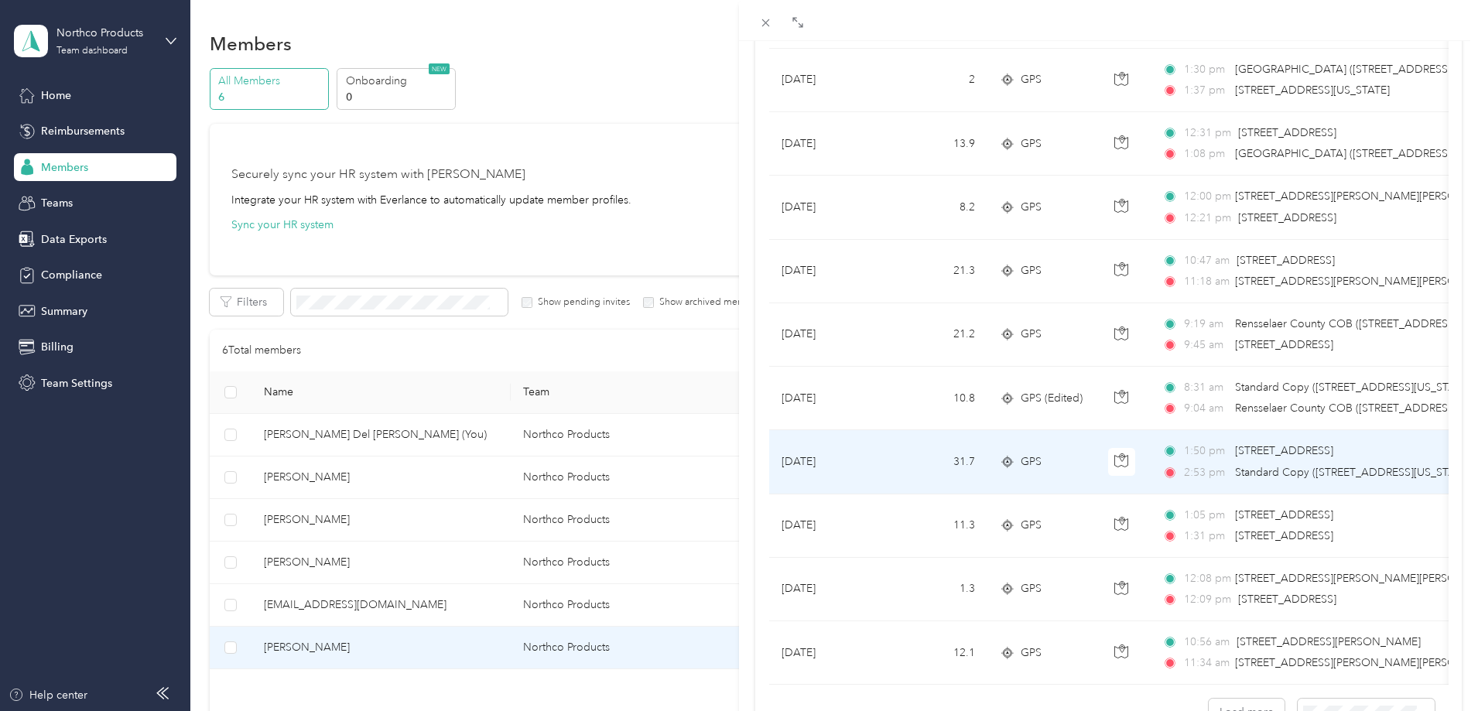
click at [907, 471] on td "31.7" at bounding box center [936, 461] width 102 height 63
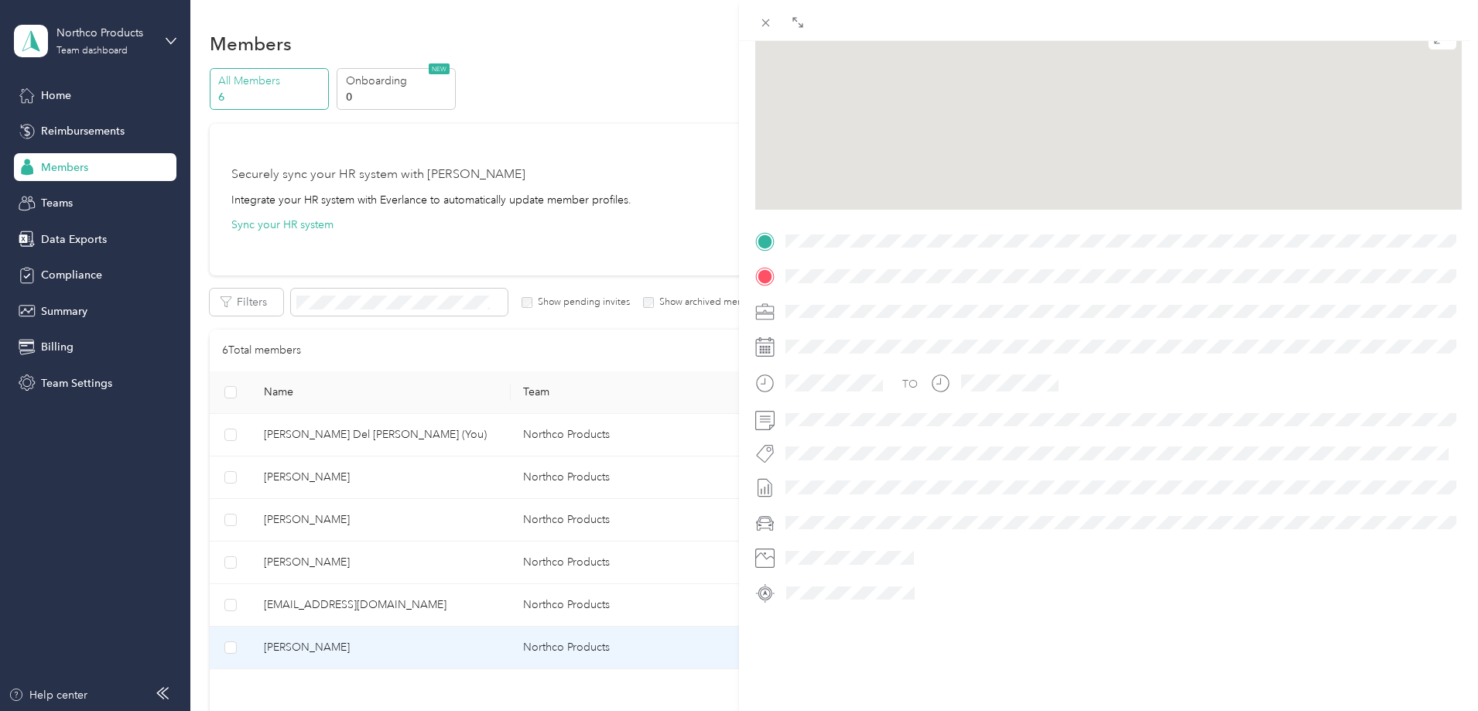
scroll to position [182, 0]
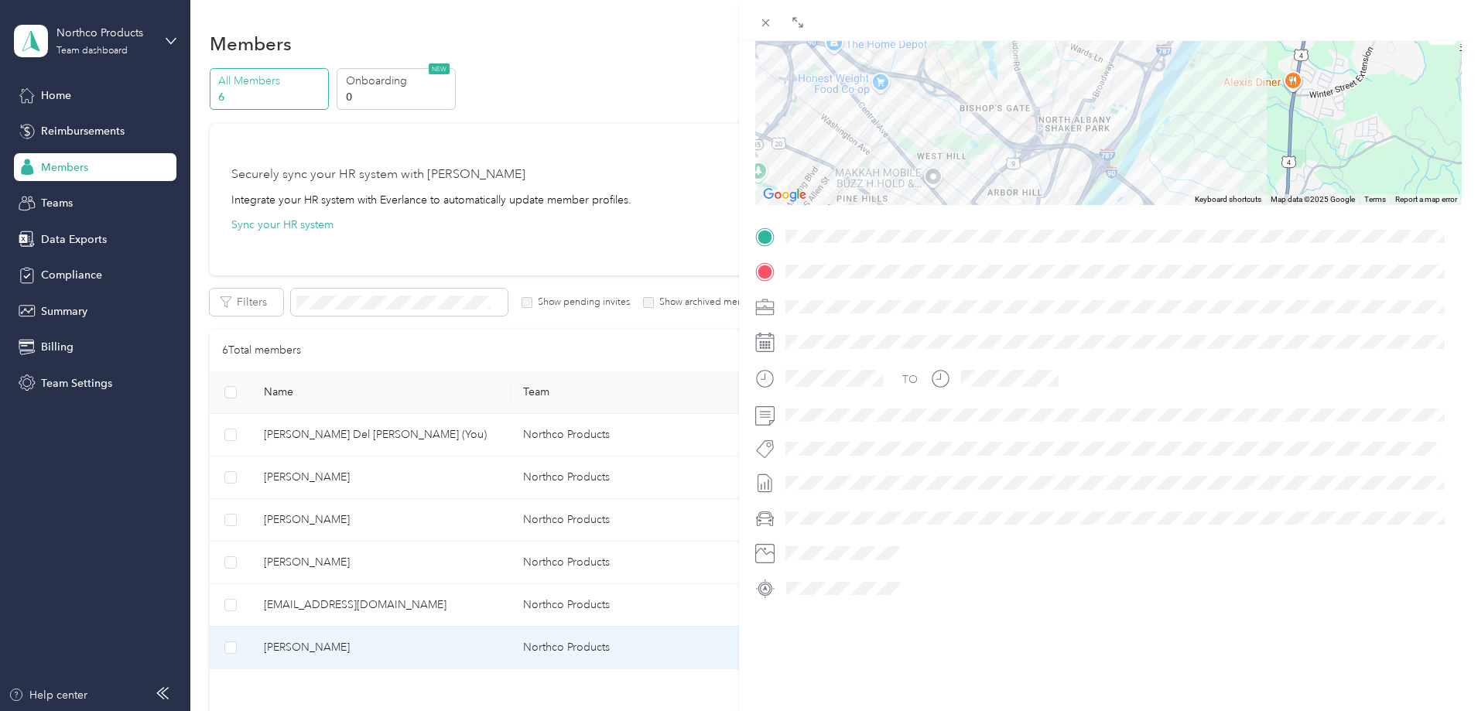
drag, startPoint x: 861, startPoint y: 115, endPoint x: 920, endPoint y: 101, distance: 61.2
click at [974, 154] on div at bounding box center [1108, 108] width 707 height 193
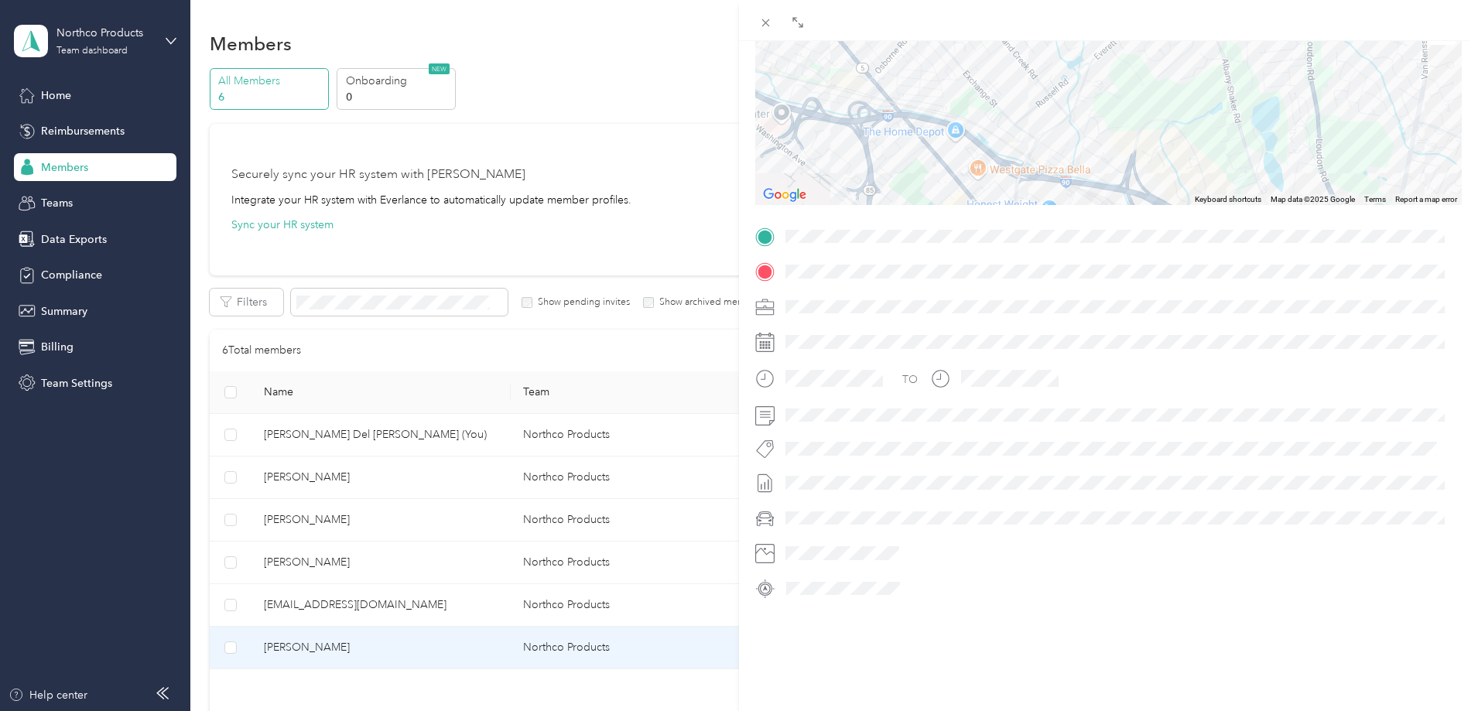
drag, startPoint x: 936, startPoint y: 86, endPoint x: 963, endPoint y: 180, distance: 98.0
click at [963, 180] on div at bounding box center [1108, 108] width 707 height 193
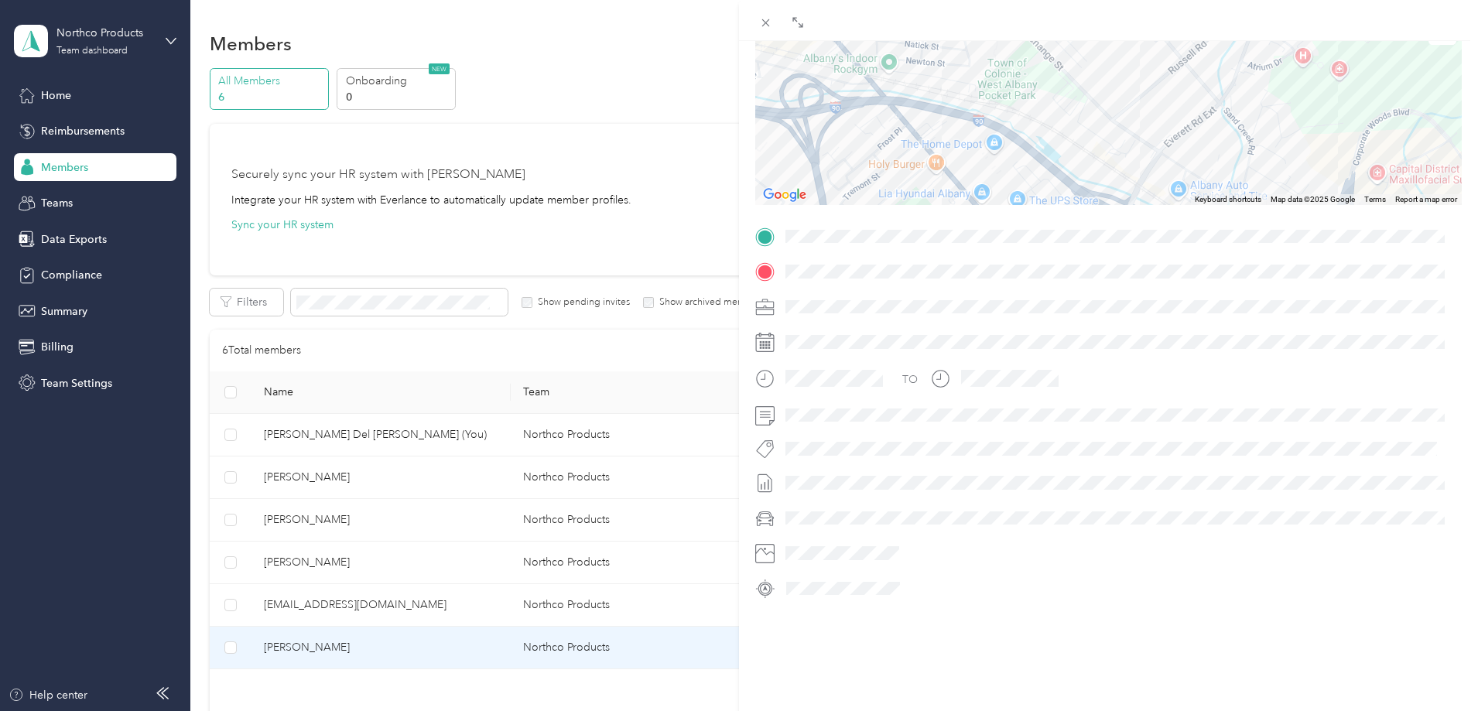
drag, startPoint x: 901, startPoint y: 199, endPoint x: 915, endPoint y: 91, distance: 109.3
click at [915, 91] on div "Trip details This trip cannot be edited because it is either under review, appr…" at bounding box center [1108, 257] width 707 height 690
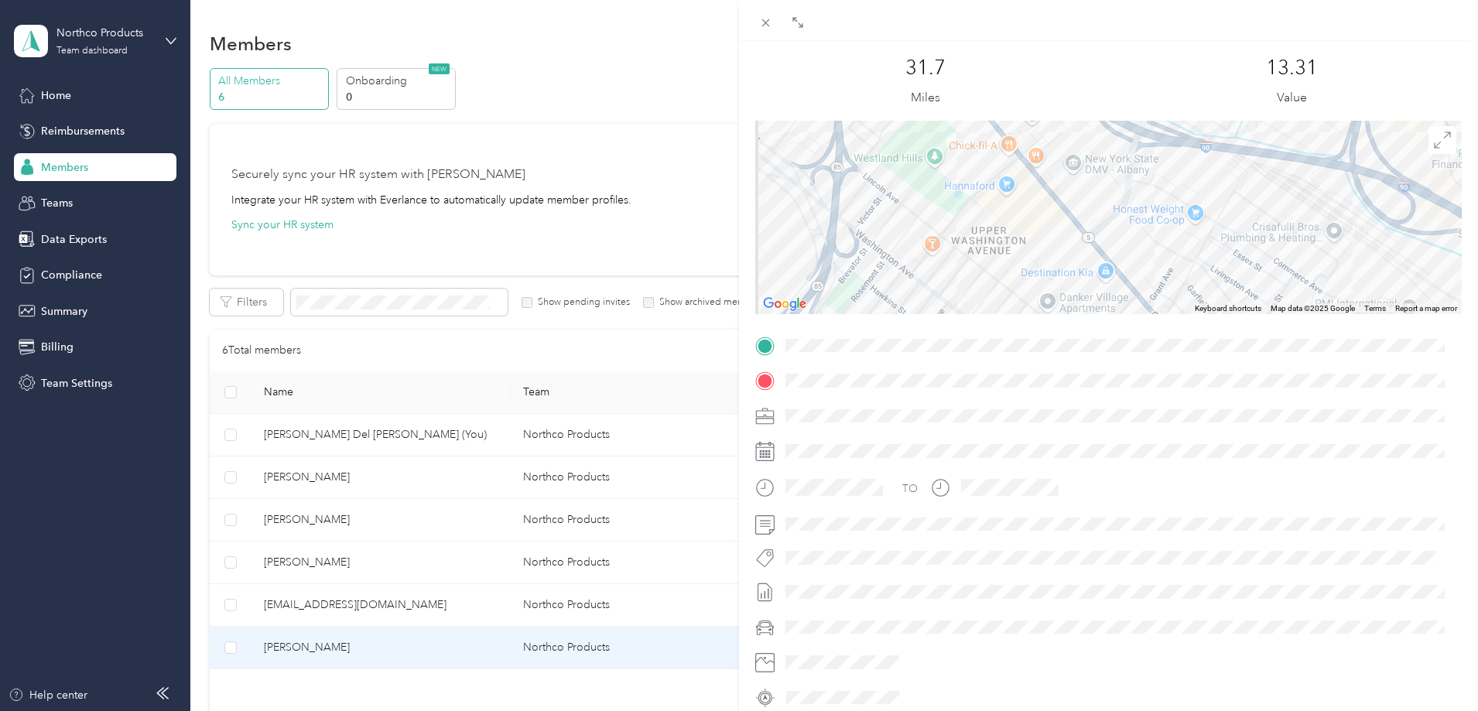
scroll to position [0, 0]
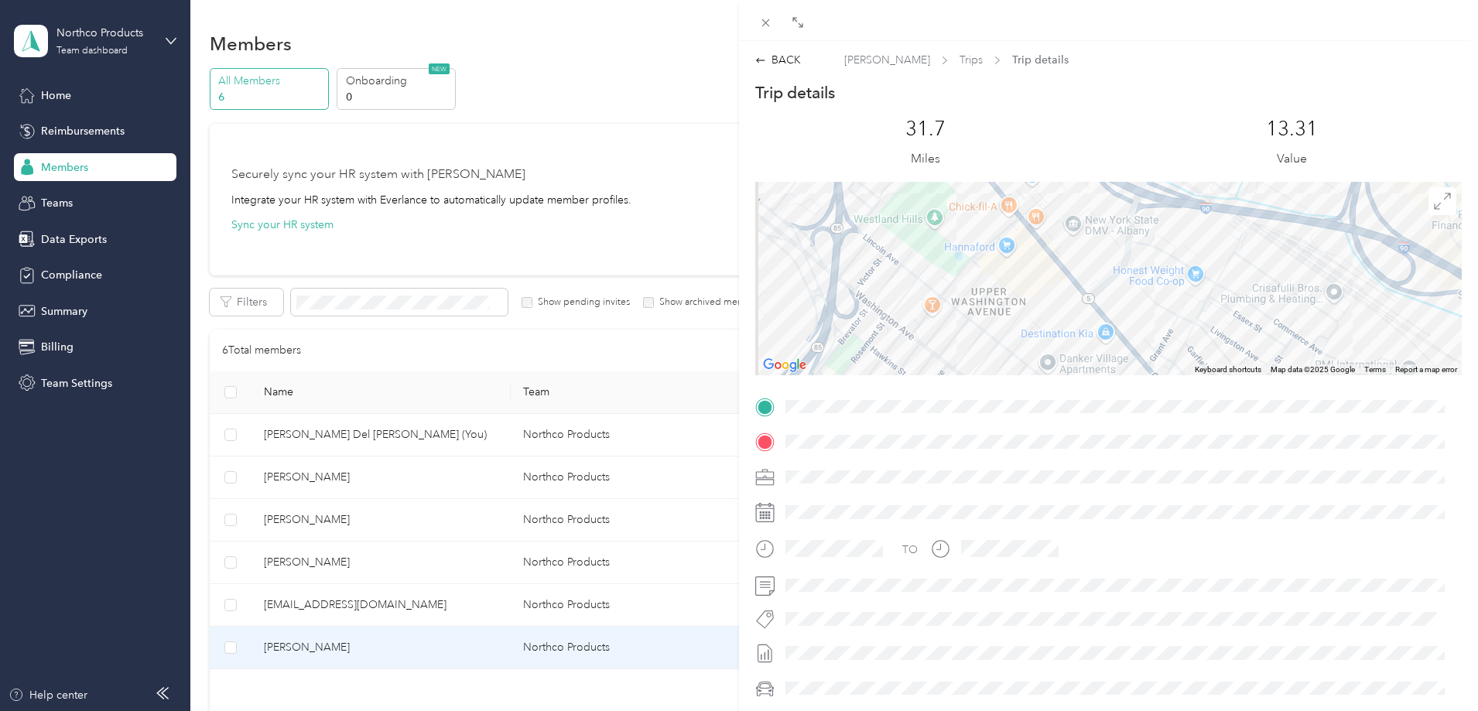
drag, startPoint x: 910, startPoint y: 132, endPoint x: 926, endPoint y: -19, distance: 152.5
click at [926, 0] on html "Northco Products Team dashboard Home Reimbursements Members Teams Data Exports …" at bounding box center [735, 355] width 1470 height 711
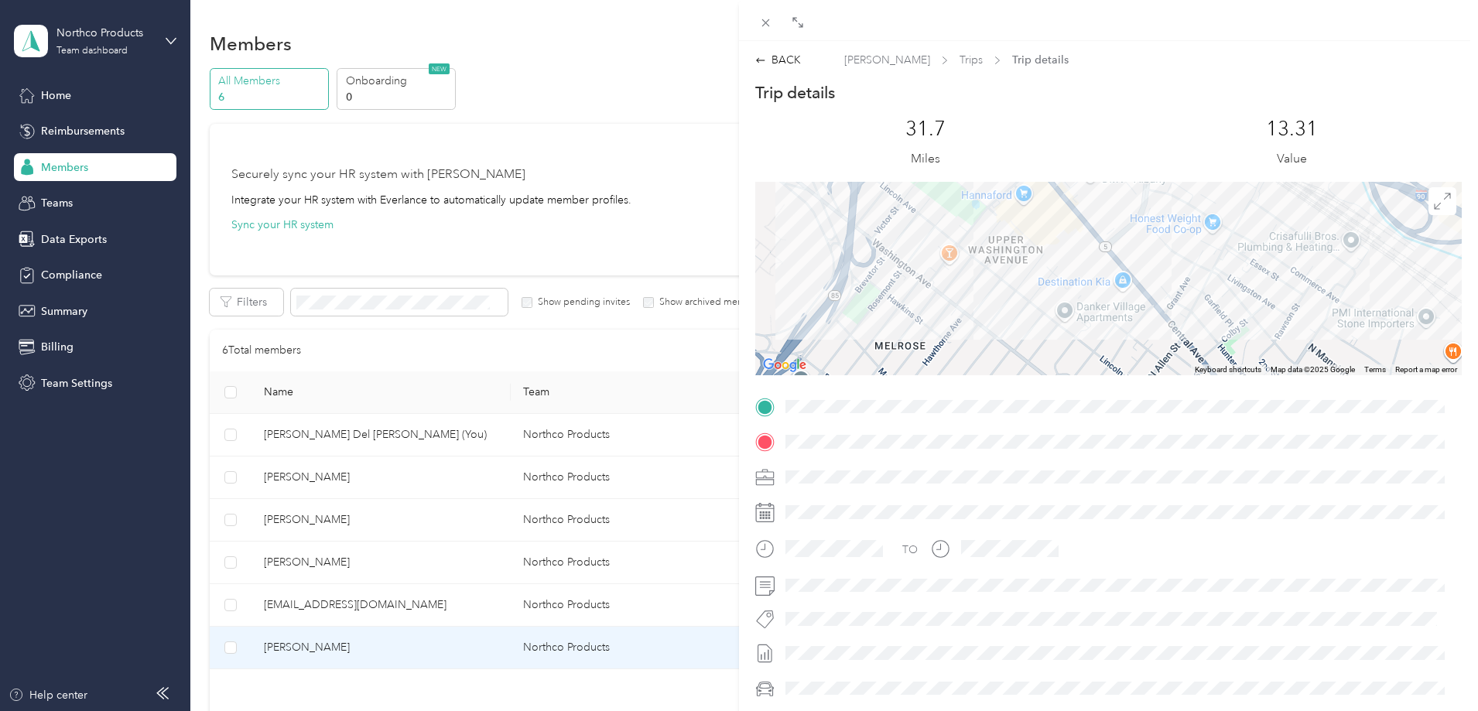
drag, startPoint x: 974, startPoint y: 327, endPoint x: 999, endPoint y: 268, distance: 64.8
click at [985, 355] on div at bounding box center [1108, 278] width 707 height 193
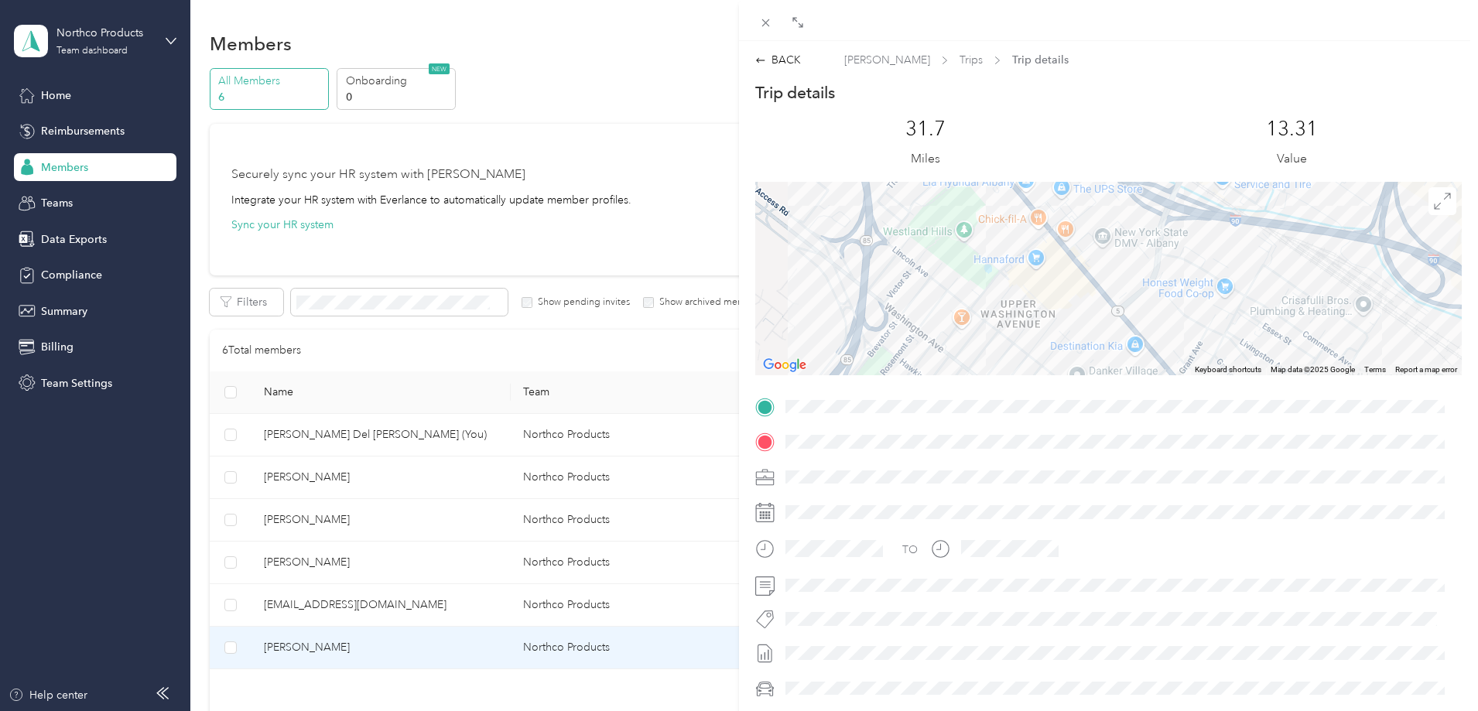
drag, startPoint x: 1021, startPoint y: 254, endPoint x: 1008, endPoint y: 270, distance: 20.4
click at [1022, 317] on div at bounding box center [1108, 278] width 707 height 193
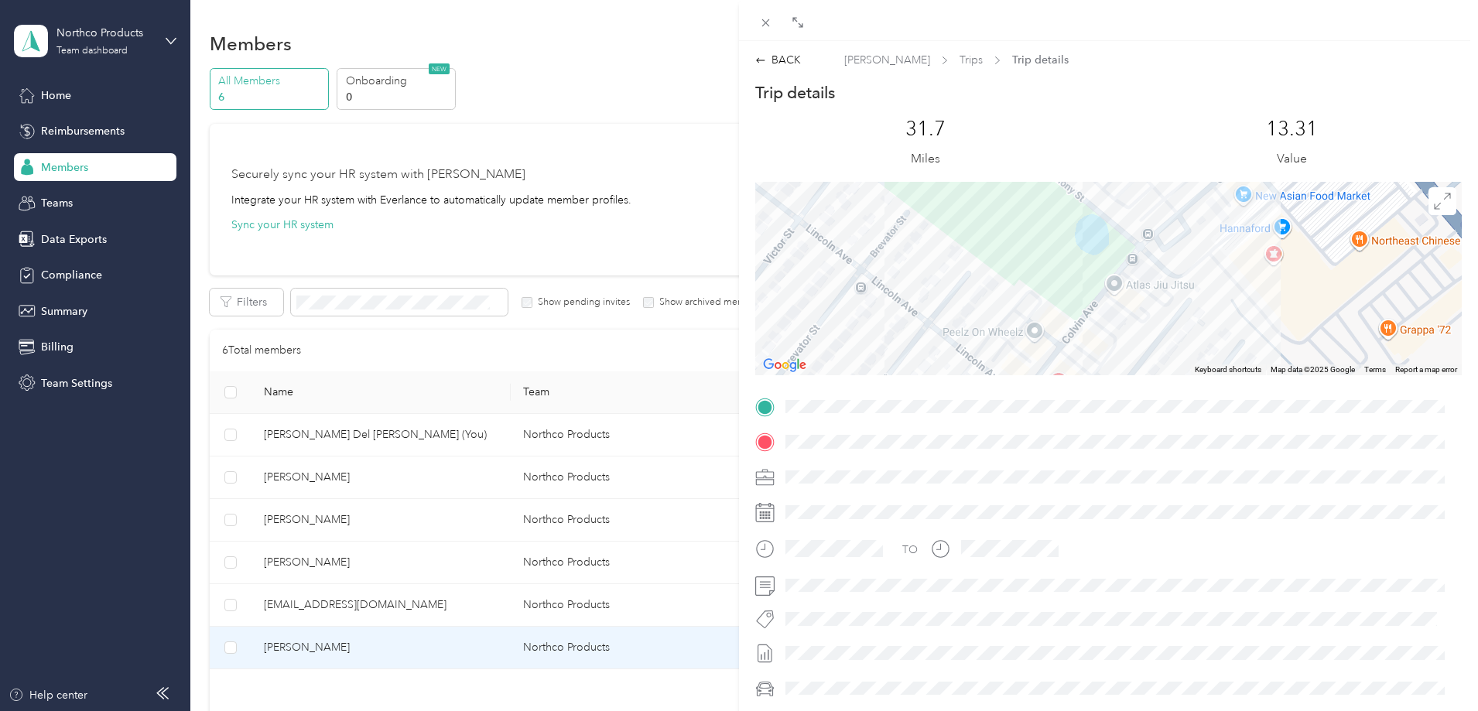
drag, startPoint x: 906, startPoint y: 259, endPoint x: 1069, endPoint y: 216, distance: 168.9
click at [1069, 216] on div at bounding box center [1108, 278] width 707 height 193
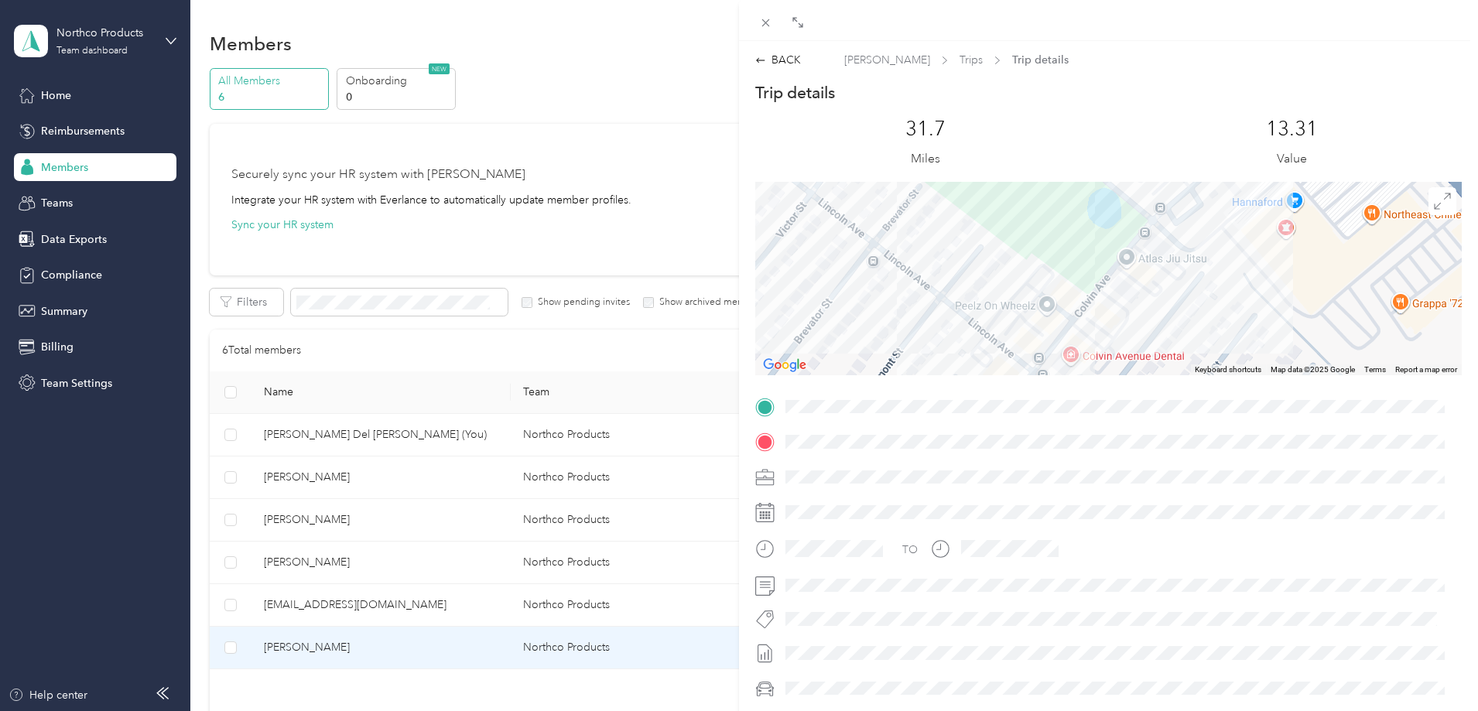
drag, startPoint x: 1030, startPoint y: 269, endPoint x: 1042, endPoint y: 240, distance: 30.9
click at [1042, 240] on div at bounding box center [1108, 278] width 707 height 193
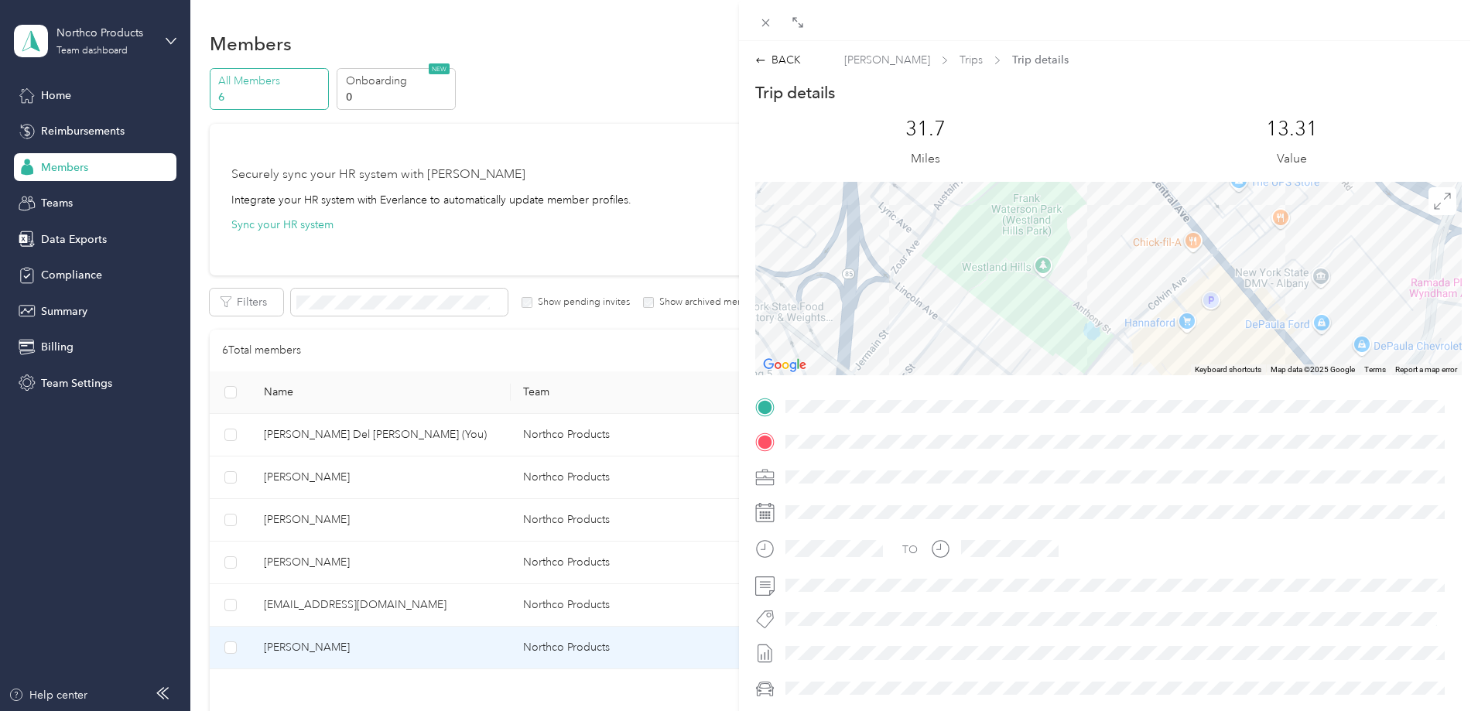
drag, startPoint x: 1001, startPoint y: 223, endPoint x: 1016, endPoint y: 329, distance: 107.0
click at [1016, 329] on div at bounding box center [1108, 278] width 707 height 193
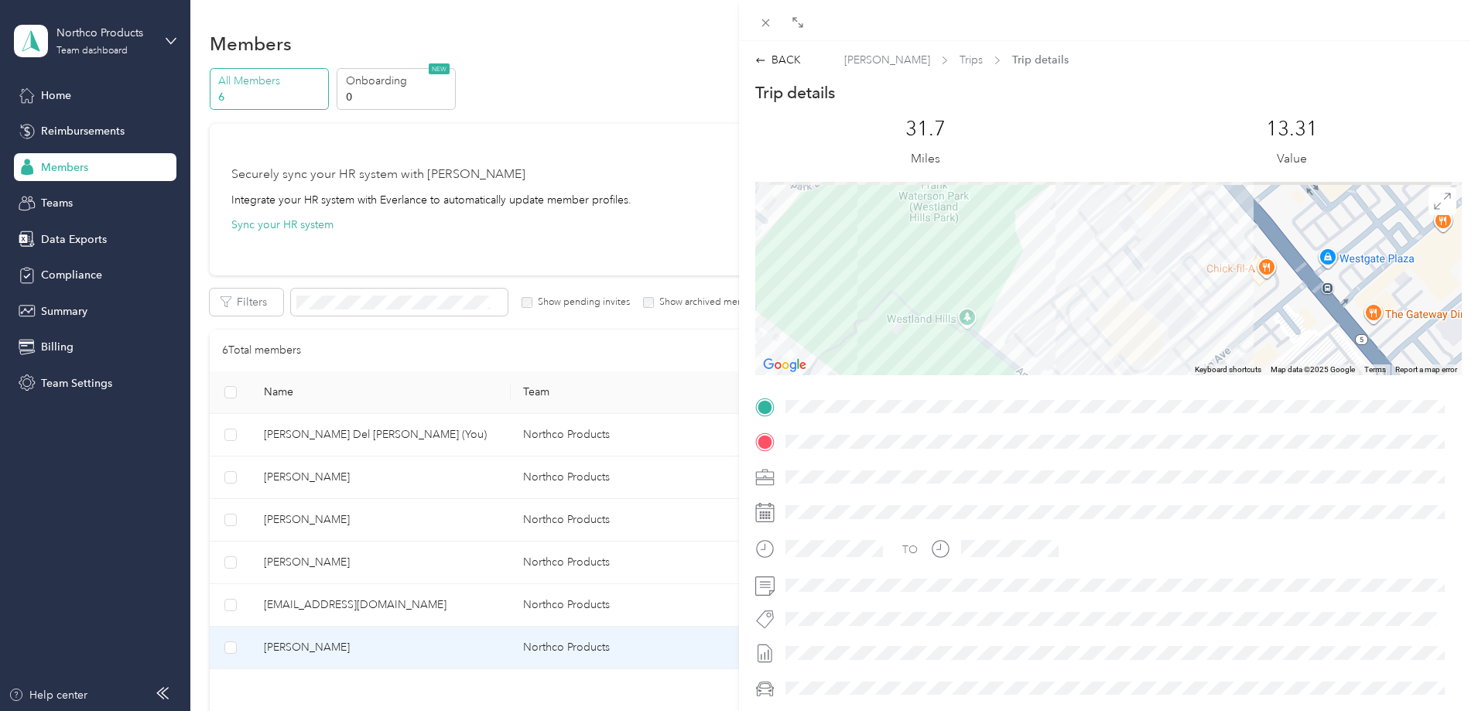
drag, startPoint x: 1184, startPoint y: 210, endPoint x: 1175, endPoint y: 258, distance: 48.9
click at [1175, 258] on div at bounding box center [1108, 278] width 707 height 193
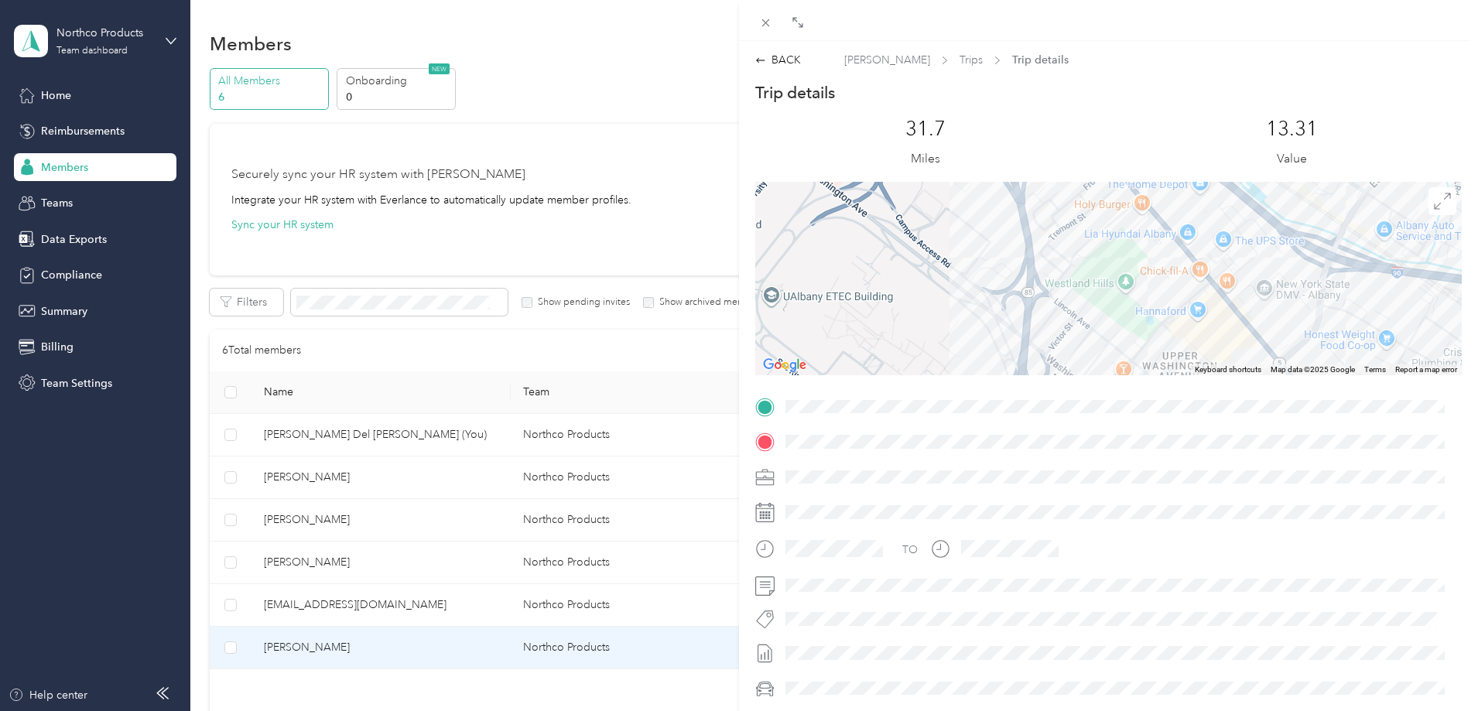
drag, startPoint x: 1110, startPoint y: 240, endPoint x: 1095, endPoint y: 319, distance: 80.3
click at [1095, 321] on div at bounding box center [1108, 278] width 707 height 193
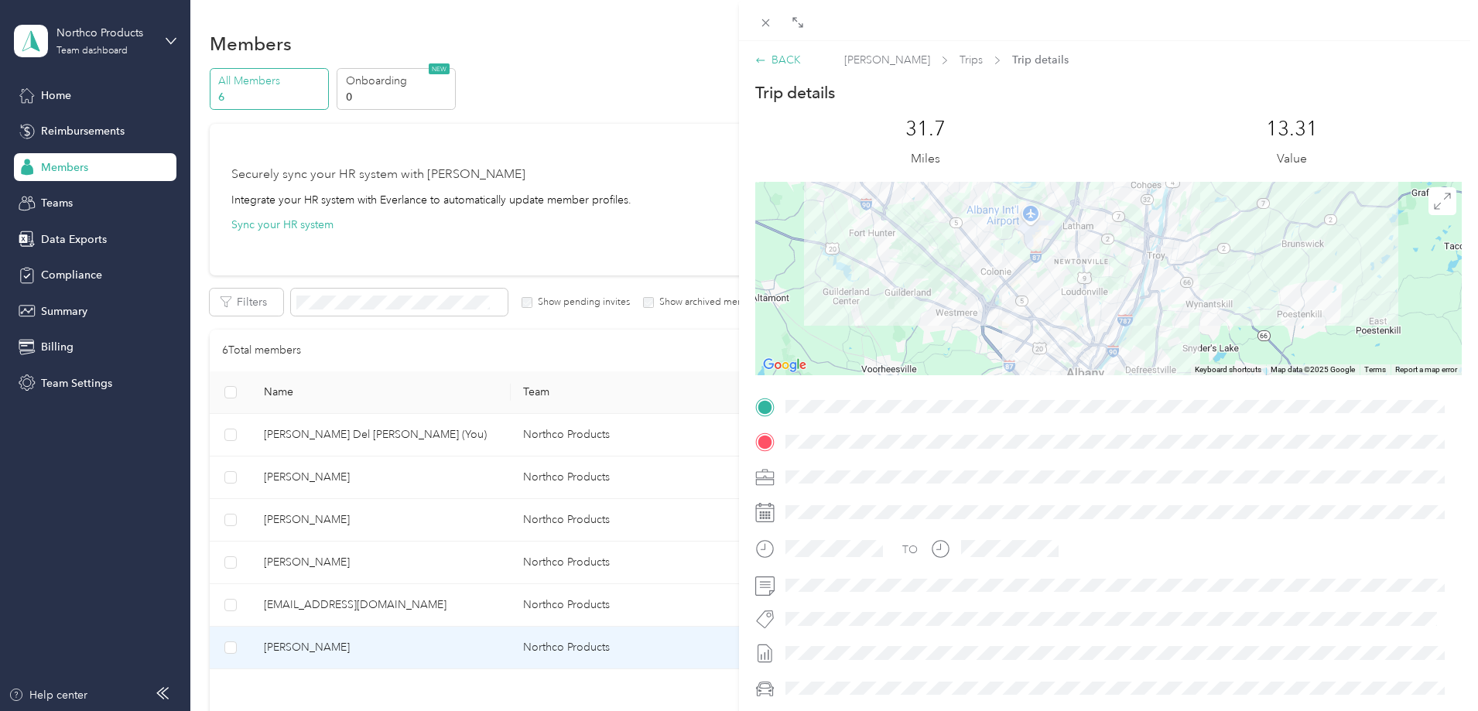
click at [760, 65] on icon at bounding box center [760, 60] width 11 height 11
